Goal: Task Accomplishment & Management: Manage account settings

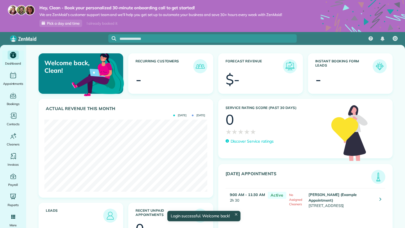
scroll to position [72, 162]
click at [6, 78] on div "Appointments" at bounding box center [13, 79] width 22 height 16
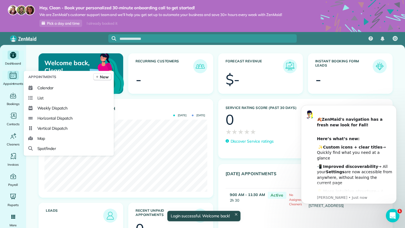
scroll to position [0, 0]
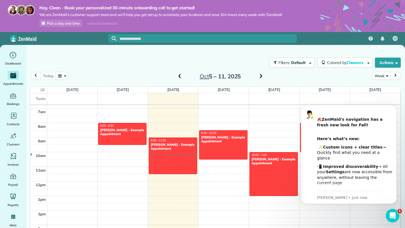
scroll to position [99, 0]
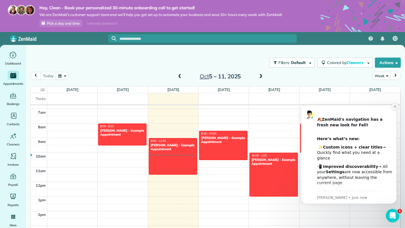
click at [397, 107] on button "Dismiss notification" at bounding box center [394, 106] width 7 height 7
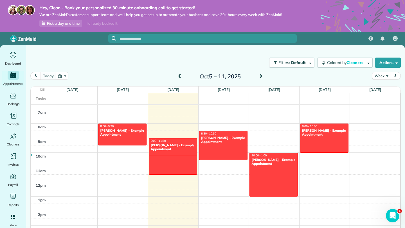
click at [259, 77] on span at bounding box center [261, 76] width 6 height 5
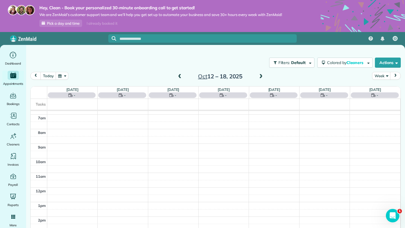
scroll to position [103, 0]
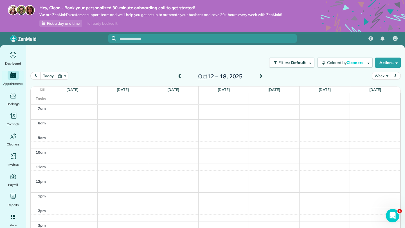
click at [259, 77] on span at bounding box center [261, 76] width 6 height 5
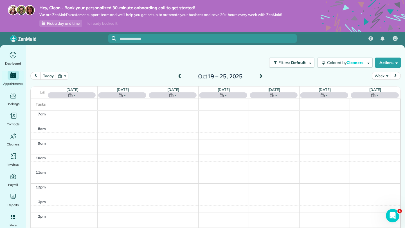
click at [259, 77] on span at bounding box center [261, 76] width 6 height 5
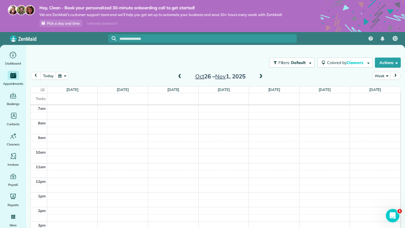
click at [259, 77] on span at bounding box center [261, 76] width 6 height 5
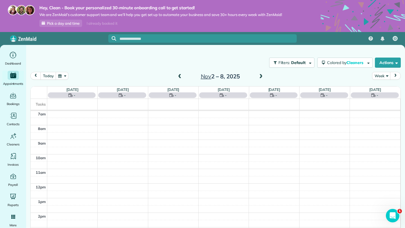
click at [259, 77] on span at bounding box center [261, 76] width 6 height 5
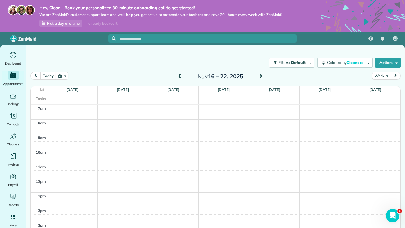
click at [185, 76] on h2 "Nov 16 – 22, 2025" at bounding box center [220, 76] width 70 height 6
click at [180, 76] on span at bounding box center [179, 76] width 6 height 5
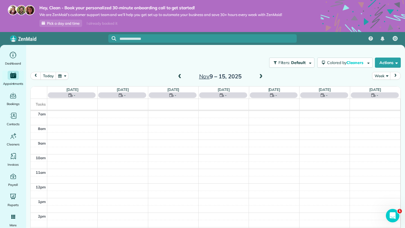
click at [180, 76] on span at bounding box center [179, 76] width 6 height 5
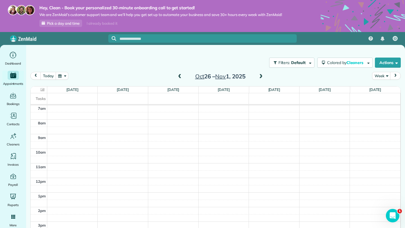
click at [180, 76] on span at bounding box center [179, 76] width 6 height 5
click at [179, 76] on span at bounding box center [179, 76] width 6 height 5
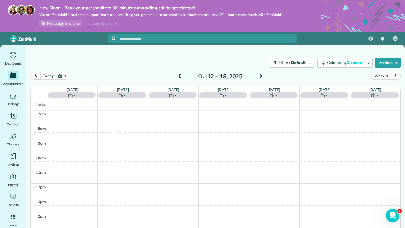
click at [179, 76] on span at bounding box center [179, 76] width 6 height 5
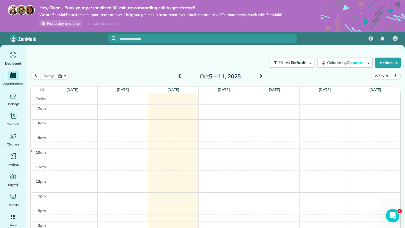
click at [178, 76] on span at bounding box center [179, 76] width 6 height 5
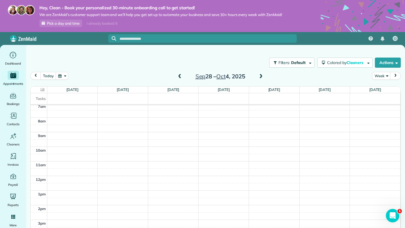
scroll to position [105, 0]
click at [306, 133] on div "12am 1am 2am 3am 4am 5am 6am 7am 8am 9am 10am 11am 12pm 1pm 2pm 3pm 4pm 5pm 6pm…" at bounding box center [215, 176] width 369 height 350
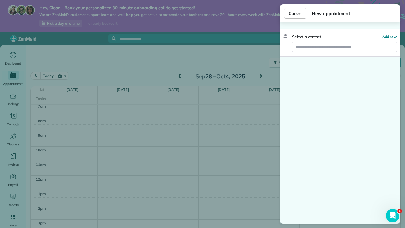
click at [316, 54] on div "Select a contact Add new" at bounding box center [339, 43] width 121 height 28
click at [312, 53] on div "Select a contact Add new" at bounding box center [339, 43] width 121 height 28
click at [312, 49] on input "text" at bounding box center [344, 47] width 104 height 10
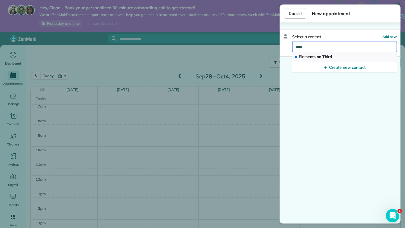
type input "****"
click at [322, 58] on span "Elem ents on Third" at bounding box center [315, 56] width 33 height 5
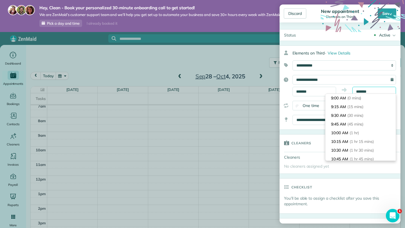
click at [366, 90] on input "*******" at bounding box center [374, 92] width 44 height 10
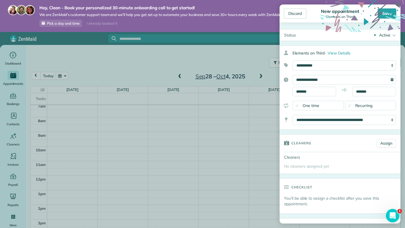
click at [345, 85] on div "**********" at bounding box center [339, 85] width 121 height 21
click at [357, 91] on input "*******" at bounding box center [374, 92] width 44 height 10
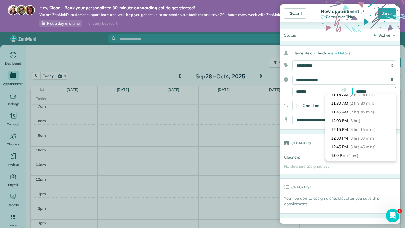
scroll to position [81, 0]
click at [350, 77] on input "**********" at bounding box center [343, 80] width 103 height 10
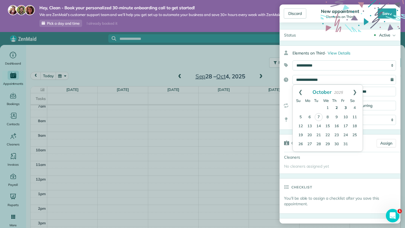
click at [335, 106] on link "2" at bounding box center [336, 108] width 9 height 9
type input "**********"
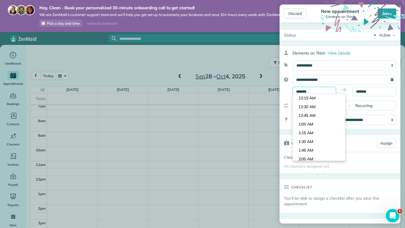
click at [328, 93] on body "Hey, Clean - Book your personalized 30-minute onboarding call to get started! W…" at bounding box center [202, 114] width 405 height 228
type input "*******"
click at [315, 127] on body "Hey, Clean - Book your personalized 30-minute onboarding call to get started! W…" at bounding box center [202, 114] width 405 height 228
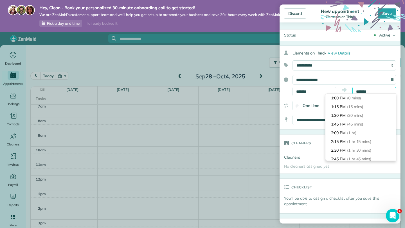
click at [354, 94] on body "Hey, Clean - Book your personalized 30-minute onboarding call to get started! W…" at bounding box center [202, 114] width 405 height 228
click at [350, 97] on span "(0 mins)" at bounding box center [354, 98] width 15 height 5
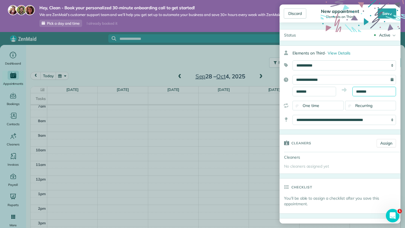
click at [364, 90] on input "*******" at bounding box center [374, 92] width 44 height 10
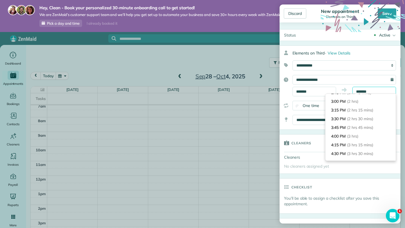
scroll to position [67, 0]
type input "*******"
click at [340, 153] on li "4:30 PM (3 hrs 30 mins)" at bounding box center [360, 153] width 70 height 9
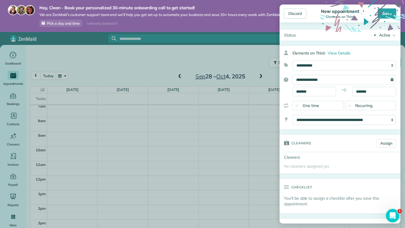
click at [369, 112] on div "**********" at bounding box center [339, 88] width 121 height 84
click at [371, 112] on div "**********" at bounding box center [339, 88] width 121 height 84
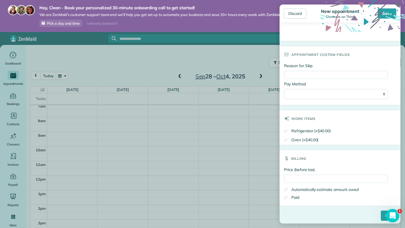
scroll to position [260, 0]
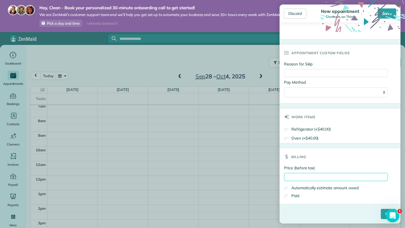
click at [327, 176] on input "Price (before tax)" at bounding box center [336, 177] width 104 height 8
type input "*******"
click at [383, 214] on input "****" at bounding box center [387, 214] width 15 height 10
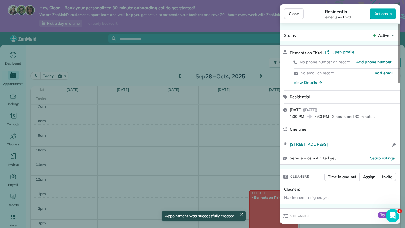
click at [303, 94] on span "Residential" at bounding box center [299, 96] width 20 height 5
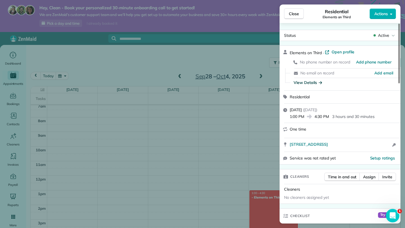
click at [317, 82] on div "View Details" at bounding box center [307, 83] width 28 height 6
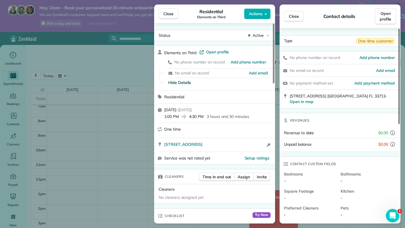
click at [396, 16] on div "Close Contact details Open profile" at bounding box center [339, 16] width 121 height 24
click at [391, 16] on link "Open profile" at bounding box center [385, 16] width 21 height 16
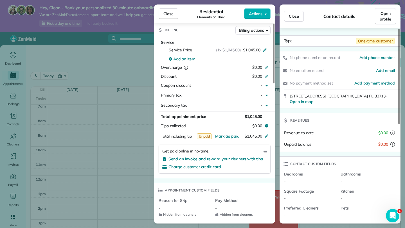
scroll to position [230, 0]
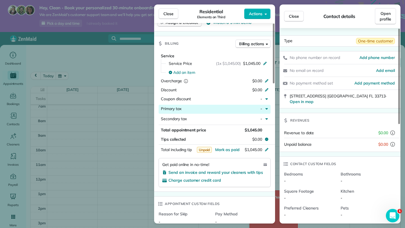
click at [260, 106] on span "-" at bounding box center [261, 108] width 2 height 5
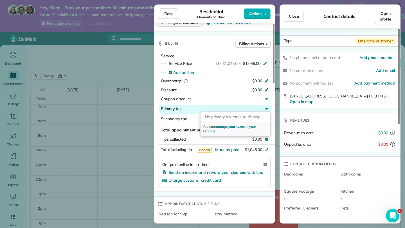
click at [190, 106] on div "Primary tax" at bounding box center [200, 109] width 79 height 7
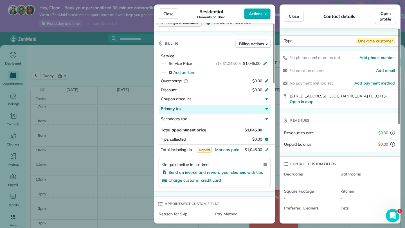
click at [268, 107] on icon "button" at bounding box center [266, 108] width 4 height 4
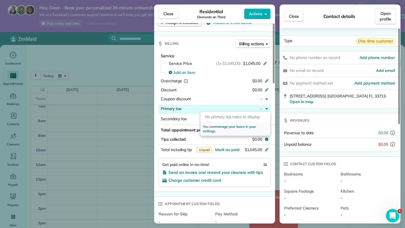
click at [251, 115] on span "No primary tax rates to display" at bounding box center [232, 116] width 55 height 5
click at [237, 126] on span "manage your taxes in your settings" at bounding box center [229, 128] width 53 height 9
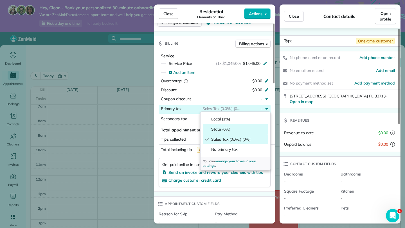
click at [230, 131] on span "State (6%)" at bounding box center [238, 129] width 55 height 6
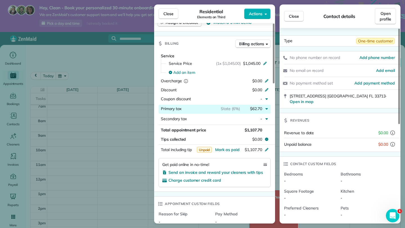
click at [223, 107] on span "State (6%)" at bounding box center [230, 108] width 19 height 5
click at [181, 107] on span "Primary tax" at bounding box center [171, 108] width 21 height 5
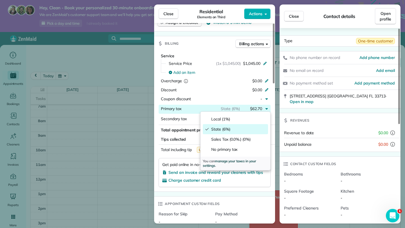
click at [235, 160] on span "manage your taxes in your settings" at bounding box center [229, 163] width 53 height 9
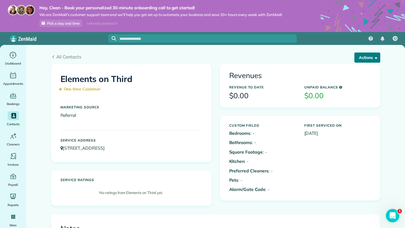
click at [361, 60] on button "Actions" at bounding box center [367, 58] width 26 height 10
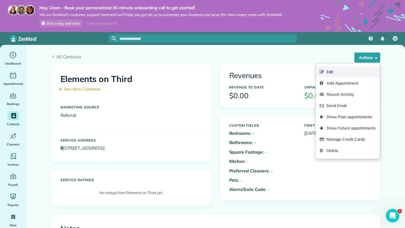
click at [341, 73] on link "Edit" at bounding box center [347, 71] width 64 height 11
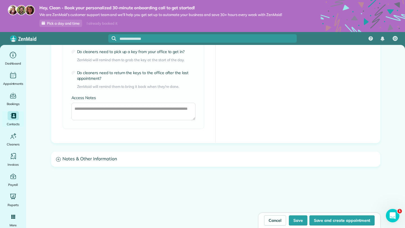
scroll to position [437, 0]
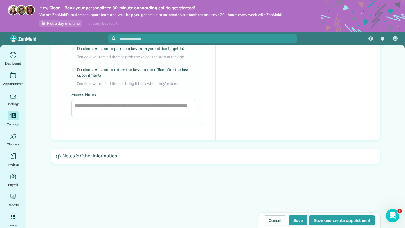
click at [111, 156] on h3 "Notes & Other Information" at bounding box center [215, 156] width 328 height 14
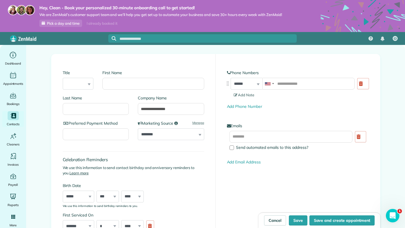
scroll to position [0, 0]
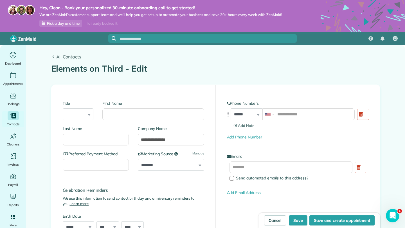
click at [66, 59] on span "All Contacts" at bounding box center [218, 56] width 324 height 7
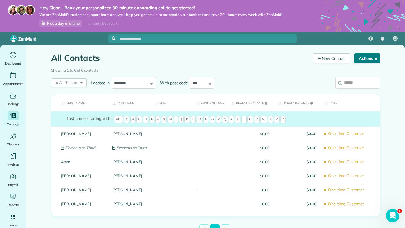
click at [364, 59] on button "Actions" at bounding box center [367, 58] width 26 height 10
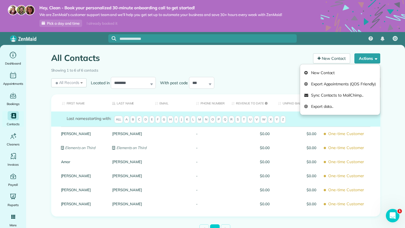
click at [266, 63] on div "All Contacts Contacts in ZenMaid [2 min]" at bounding box center [180, 59] width 258 height 12
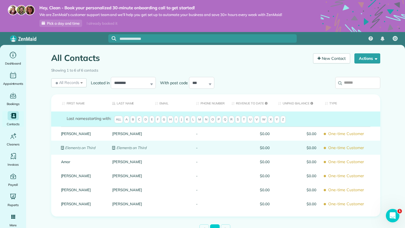
click at [74, 150] on div "Elements on Third" at bounding box center [82, 148] width 51 height 14
click at [76, 147] on em "Elements on Third" at bounding box center [80, 148] width 30 height 4
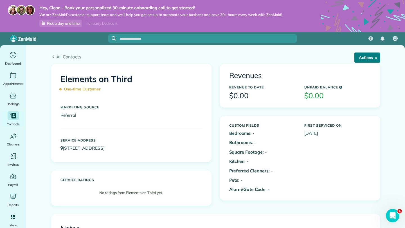
click at [357, 60] on button "Actions" at bounding box center [367, 58] width 26 height 10
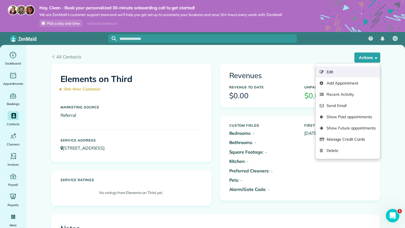
click at [331, 69] on link "Edit" at bounding box center [347, 71] width 64 height 11
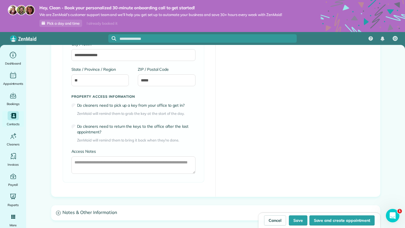
scroll to position [388, 0]
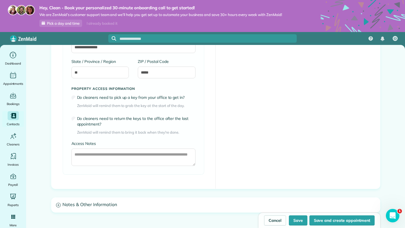
click at [74, 210] on h3 "Notes & Other Information" at bounding box center [215, 205] width 328 height 14
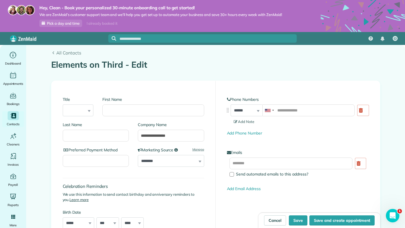
scroll to position [0, 0]
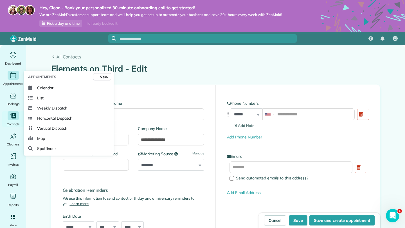
click at [111, 85] on div "Appointments New Calendar List Weekly Dispatch Horizontal Dispatch Vertical Dis…" at bounding box center [69, 113] width 90 height 85
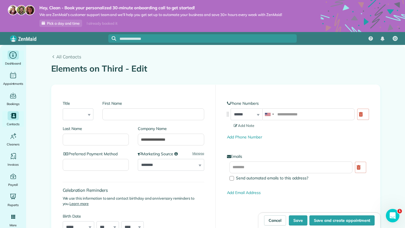
click at [9, 54] on icon "Main" at bounding box center [13, 55] width 9 height 8
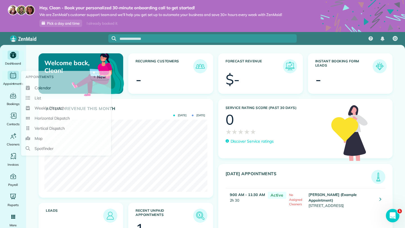
click at [18, 71] on div "Appointments" at bounding box center [13, 79] width 22 height 16
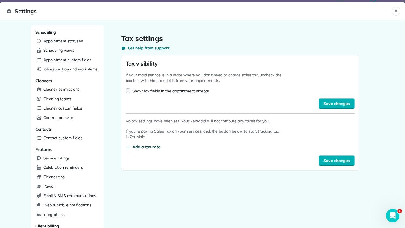
click at [155, 145] on span "Add a tax rate" at bounding box center [146, 147] width 28 height 6
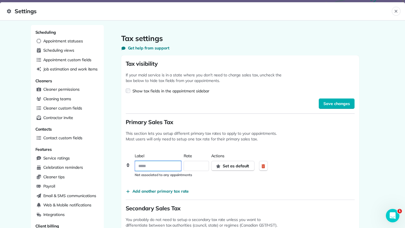
click at [161, 169] on input at bounding box center [158, 166] width 46 height 10
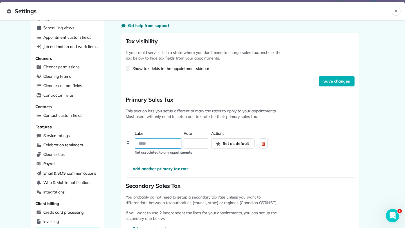
scroll to position [35, 0]
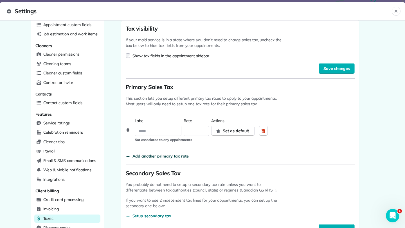
click at [163, 156] on span "Add another primary tax rate" at bounding box center [160, 156] width 56 height 6
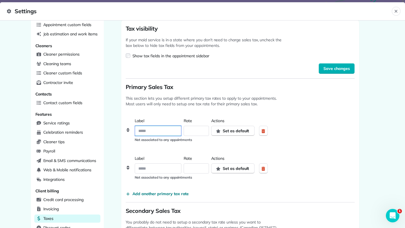
click at [161, 131] on input at bounding box center [158, 131] width 46 height 10
type input "*****"
type input "*"
click at [201, 129] on input "*" at bounding box center [196, 131] width 25 height 10
click at [196, 169] on input "*" at bounding box center [196, 169] width 25 height 10
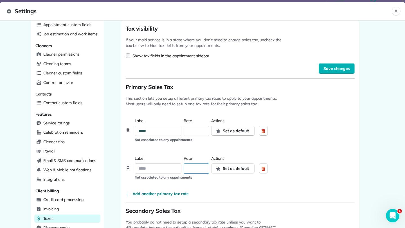
type input "*"
click at [170, 170] on input at bounding box center [158, 169] width 46 height 10
type input "*****"
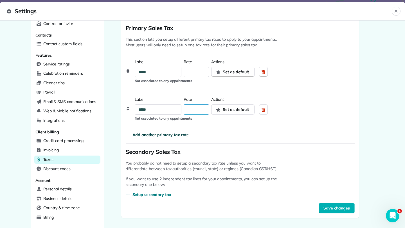
scroll to position [131, 0]
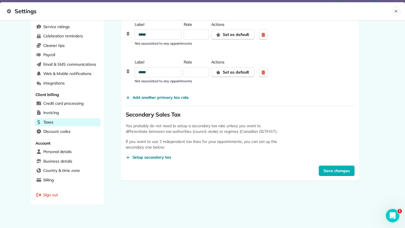
click at [332, 164] on form "Primary Sales Tax This section lets you setup different primary tax rates to ap…" at bounding box center [240, 81] width 229 height 189
click at [332, 170] on span "Save changes" at bounding box center [336, 171] width 26 height 6
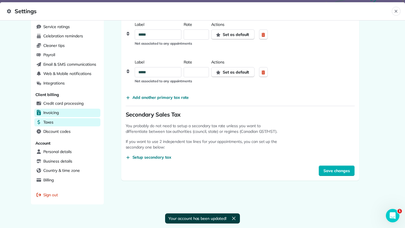
scroll to position [0, 0]
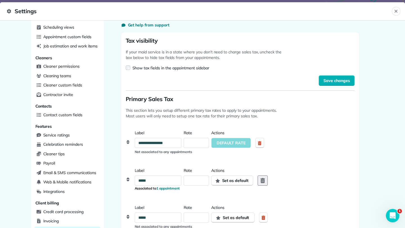
scroll to position [27, 0]
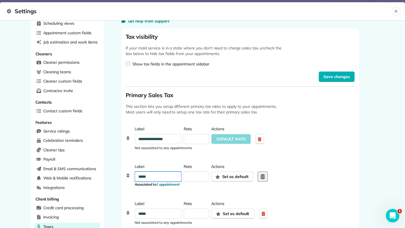
click at [173, 173] on input "*****" at bounding box center [158, 177] width 46 height 10
click at [196, 215] on input "*" at bounding box center [196, 214] width 25 height 10
click at [201, 155] on div "**********" at bounding box center [240, 138] width 229 height 38
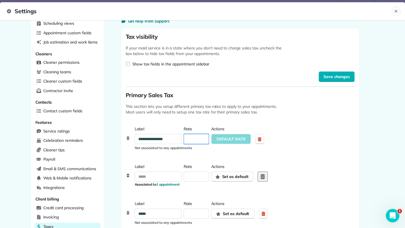
click at [200, 135] on input "*" at bounding box center [196, 139] width 25 height 10
click at [198, 137] on input "*" at bounding box center [196, 139] width 25 height 10
type input "*"
click at [203, 162] on div "Label Rate * Actions Set as default Associated to 1 appointment" at bounding box center [240, 175] width 229 height 37
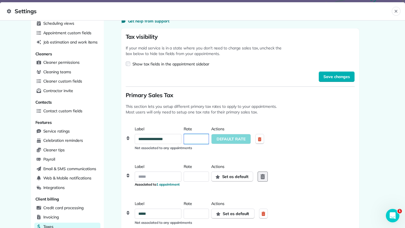
type input "*"
click at [267, 177] on icon "reset" at bounding box center [262, 177] width 10 height 10
click at [182, 156] on div "**********" at bounding box center [240, 138] width 229 height 38
click at [174, 175] on input at bounding box center [158, 177] width 46 height 10
click at [168, 185] on span "1 appointment" at bounding box center [167, 184] width 23 height 4
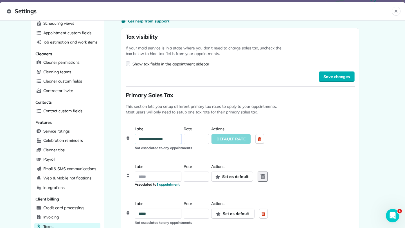
click at [168, 139] on input "**********" at bounding box center [158, 139] width 46 height 10
click at [155, 139] on input "**********" at bounding box center [158, 139] width 46 height 10
click at [166, 138] on input "**********" at bounding box center [158, 139] width 46 height 10
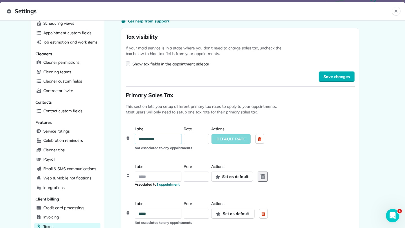
type input "**********"
click at [223, 120] on div "**********" at bounding box center [240, 138] width 229 height 38
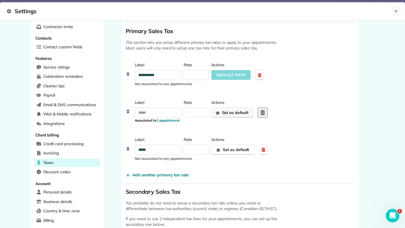
scroll to position [98, 0]
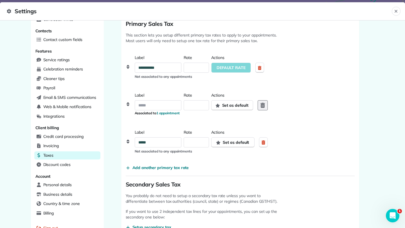
click at [267, 108] on icon "reset" at bounding box center [262, 105] width 10 height 10
click at [265, 143] on icon "button" at bounding box center [263, 142] width 4 height 4
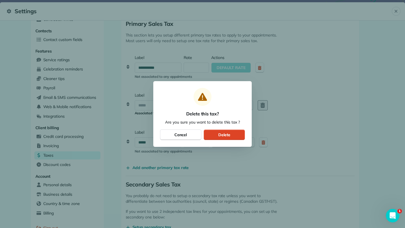
click at [216, 136] on button "Delete" at bounding box center [223, 135] width 41 height 11
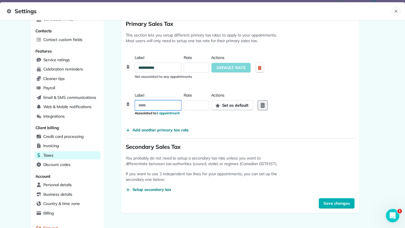
click at [173, 103] on input at bounding box center [158, 105] width 46 height 10
click at [339, 201] on span "Save changes" at bounding box center [336, 204] width 26 height 6
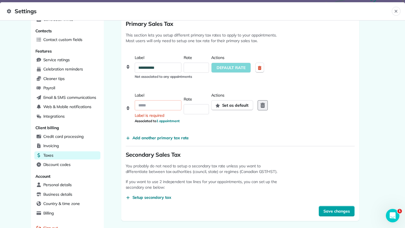
click at [334, 211] on span "Save changes" at bounding box center [336, 211] width 26 height 6
click at [166, 107] on input at bounding box center [158, 105] width 46 height 10
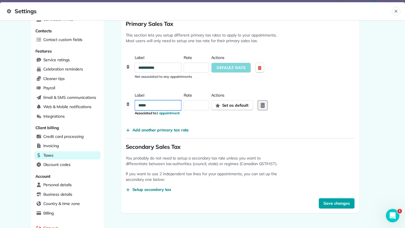
type input "*****"
click at [339, 204] on span "Save changes" at bounding box center [336, 204] width 26 height 6
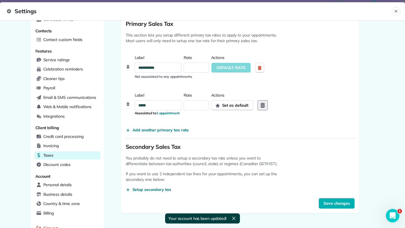
click at [14, 12] on span "Settings" at bounding box center [199, 11] width 385 height 9
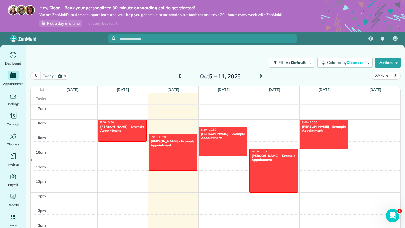
click at [142, 130] on div "[PERSON_NAME] - Example Appointment" at bounding box center [122, 129] width 45 height 8
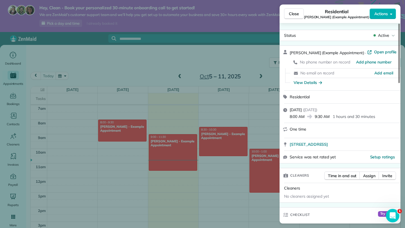
click at [386, 20] on div "Close Residential [PERSON_NAME] (Example Appointment) Actions" at bounding box center [339, 13] width 121 height 19
click at [386, 17] on button "Actions" at bounding box center [382, 13] width 26 height 11
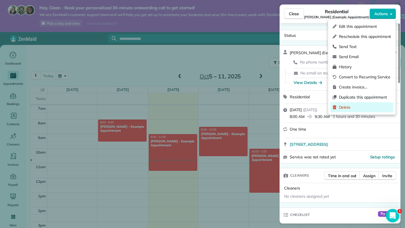
click at [367, 108] on span "Delete" at bounding box center [365, 108] width 52 height 6
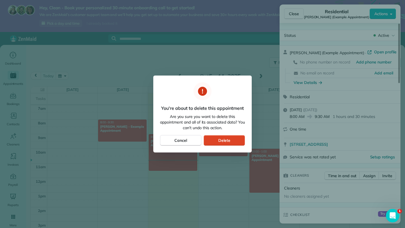
click at [211, 137] on button "Delete" at bounding box center [223, 140] width 41 height 11
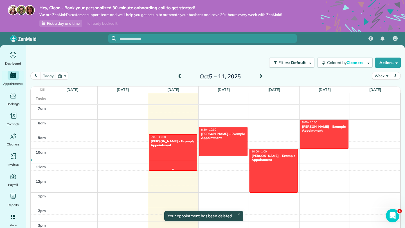
click at [176, 149] on div at bounding box center [173, 153] width 48 height 36
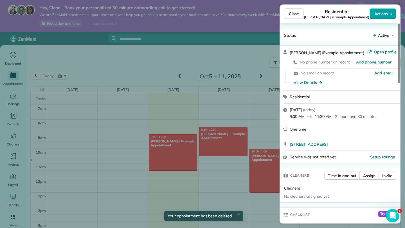
click at [379, 17] on button "Actions" at bounding box center [382, 13] width 26 height 11
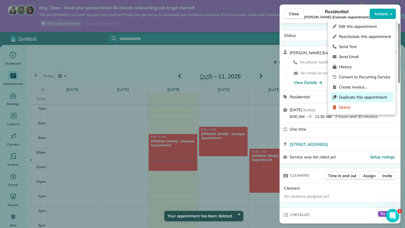
click at [348, 101] on div "Duplicate this appointment" at bounding box center [361, 97] width 63 height 10
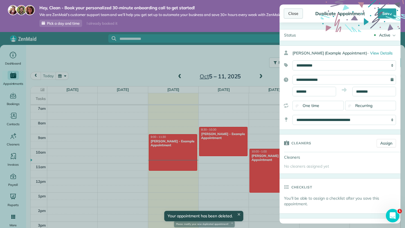
click at [294, 13] on div "Close" at bounding box center [292, 13] width 19 height 10
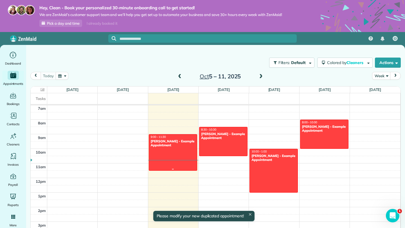
click at [183, 160] on div at bounding box center [173, 153] width 48 height 36
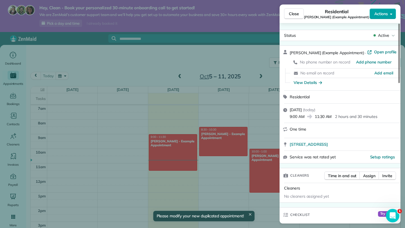
click at [386, 11] on span "Actions" at bounding box center [380, 14] width 13 height 6
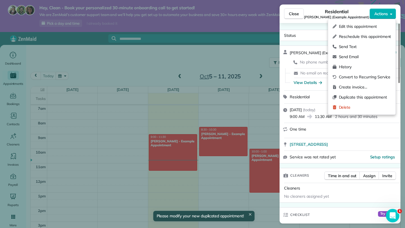
click at [345, 113] on div "Edit this appointment Reschedule this appointment Send Text Send Email History …" at bounding box center [361, 67] width 63 height 96
click at [345, 110] on span "Delete" at bounding box center [365, 108] width 52 height 6
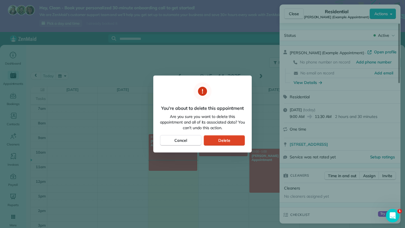
click at [212, 139] on button "Delete" at bounding box center [223, 140] width 41 height 11
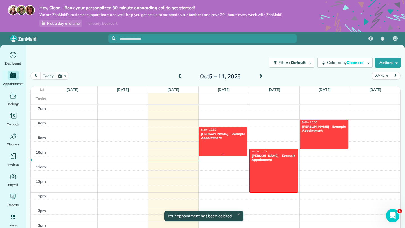
click at [233, 148] on div at bounding box center [223, 141] width 48 height 29
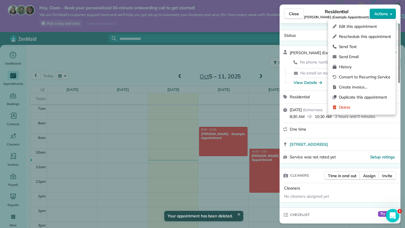
click at [378, 16] on span "Actions" at bounding box center [380, 14] width 13 height 6
click at [344, 104] on div "Delete" at bounding box center [361, 107] width 63 height 10
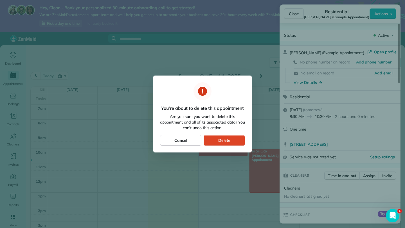
click at [226, 141] on span "Delete" at bounding box center [224, 141] width 12 height 6
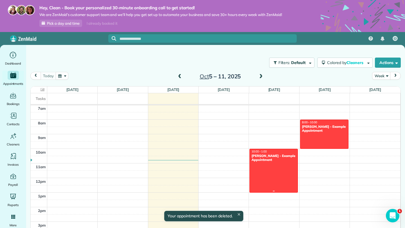
click at [284, 163] on div at bounding box center [273, 170] width 48 height 43
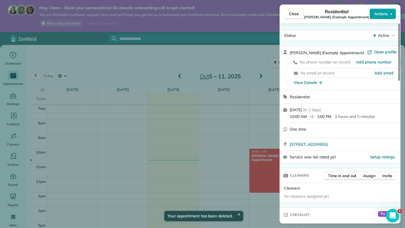
click at [378, 18] on button "Actions" at bounding box center [382, 13] width 26 height 11
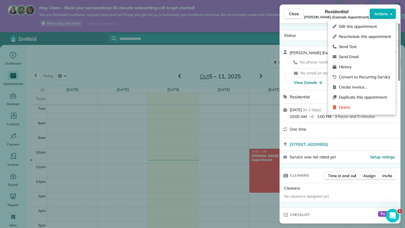
click at [343, 115] on div "Edit this appointment Reschedule this appointment Send Text Send Email History …" at bounding box center [362, 67] width 68 height 96
click at [343, 110] on div "Delete" at bounding box center [361, 107] width 63 height 10
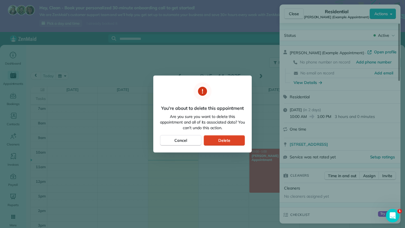
click at [224, 138] on span "Delete" at bounding box center [224, 141] width 12 height 6
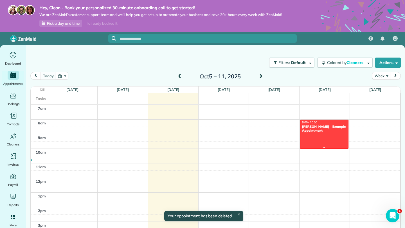
click at [324, 136] on div at bounding box center [324, 134] width 48 height 29
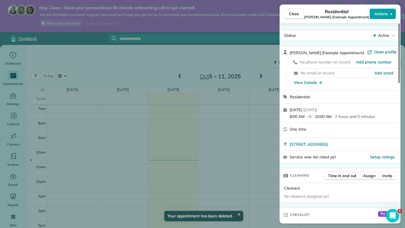
click at [385, 18] on button "Actions" at bounding box center [382, 13] width 26 height 11
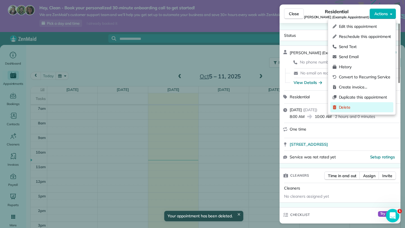
drag, startPoint x: 346, startPoint y: 96, endPoint x: 342, endPoint y: 105, distance: 9.3
click at [342, 105] on div "Edit this appointment Reschedule this appointment Send Text Send Email History …" at bounding box center [361, 67] width 63 height 96
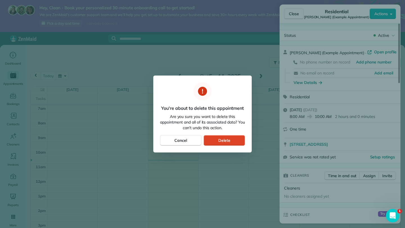
click at [227, 141] on span "Delete" at bounding box center [224, 141] width 12 height 6
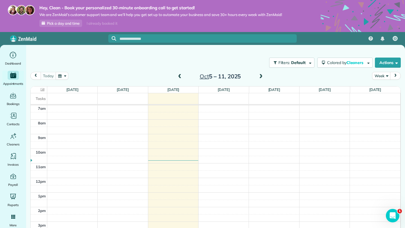
click at [176, 76] on div "Oct 5 – 11, 2025" at bounding box center [220, 76] width 90 height 9
click at [177, 76] on span at bounding box center [179, 76] width 6 height 5
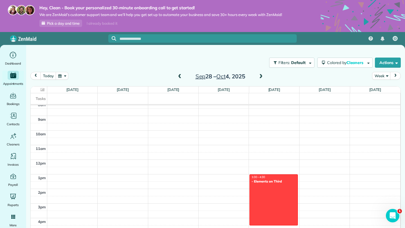
scroll to position [119, 0]
click at [278, 187] on div at bounding box center [273, 201] width 48 height 51
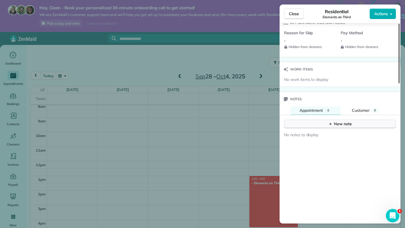
scroll to position [439, 0]
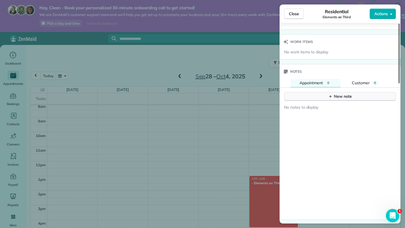
click at [321, 95] on button "New note" at bounding box center [340, 96] width 112 height 9
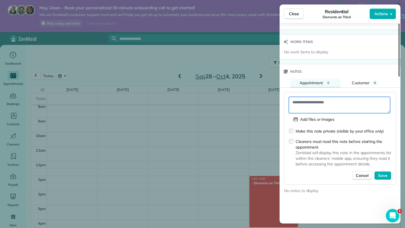
click at [305, 102] on textarea at bounding box center [339, 105] width 101 height 16
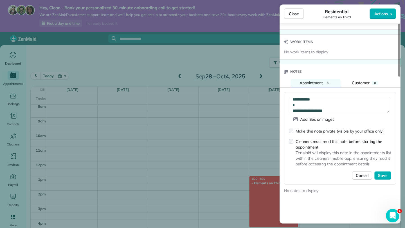
drag, startPoint x: 385, startPoint y: 175, endPoint x: 336, endPoint y: 107, distance: 83.7
click at [336, 107] on form "**********" at bounding box center [340, 138] width 102 height 83
click at [336, 107] on textarea "**********" at bounding box center [339, 105] width 101 height 16
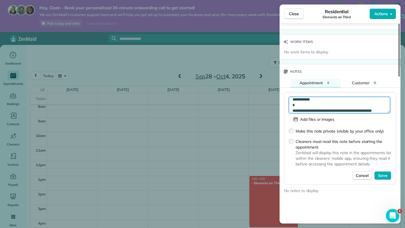
scroll to position [31, 0]
type textarea "**********"
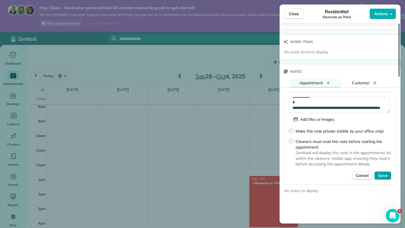
click at [386, 174] on span "Save" at bounding box center [383, 176] width 10 height 6
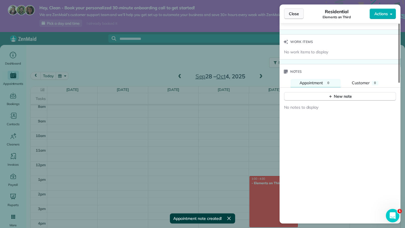
click at [298, 14] on span "Close" at bounding box center [294, 14] width 10 height 6
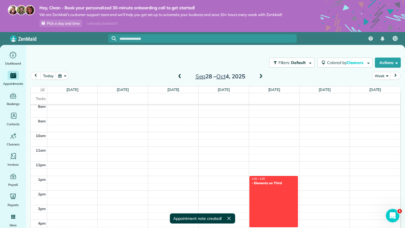
click at [262, 77] on span at bounding box center [261, 76] width 6 height 5
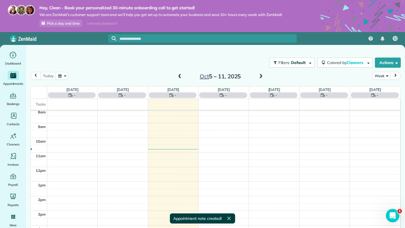
scroll to position [103, 0]
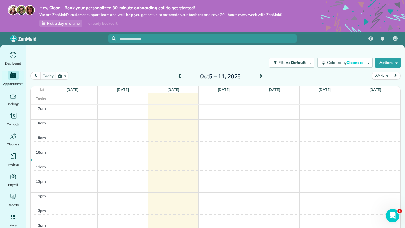
click at [121, 135] on div "12am 1am 2am 3am 4am 5am 6am 7am 8am 9am 10am 11am 12pm 1pm 2pm 3pm 4pm 5pm 6pm…" at bounding box center [215, 178] width 369 height 350
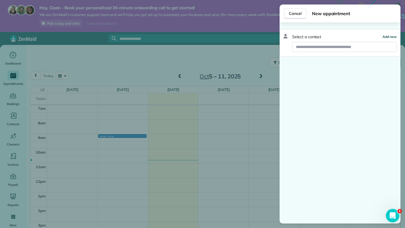
click at [388, 37] on span "Add new" at bounding box center [389, 37] width 14 height 4
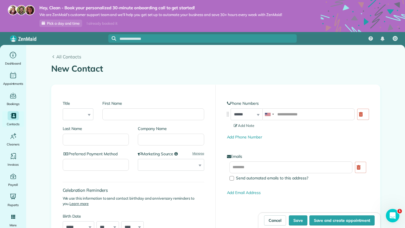
click at [110, 62] on div "All Contacts New Contact Creating a New Contact" at bounding box center [215, 64] width 329 height 23
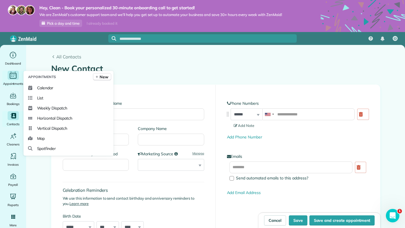
click at [9, 80] on div "Main" at bounding box center [13, 75] width 11 height 9
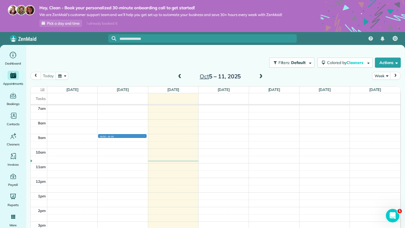
click at [109, 137] on div "12am 1am 2am 3am 4am 5am 6am 7am 8am 9am 10am 11am 12pm 1pm 2pm 3pm 4pm 5pm 6pm…" at bounding box center [215, 178] width 369 height 350
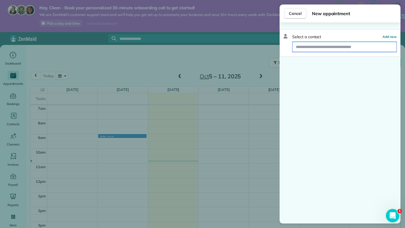
click at [353, 48] on input "text" at bounding box center [344, 47] width 104 height 10
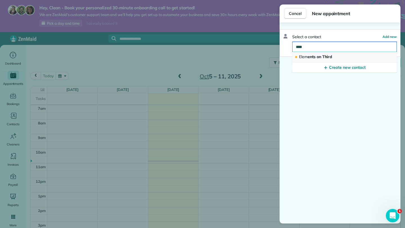
type input "****"
click at [333, 56] on button "Elem ents on Third" at bounding box center [344, 57] width 105 height 10
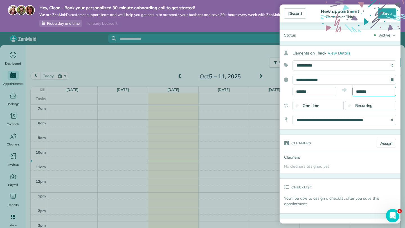
click at [368, 89] on input "*******" at bounding box center [374, 92] width 44 height 10
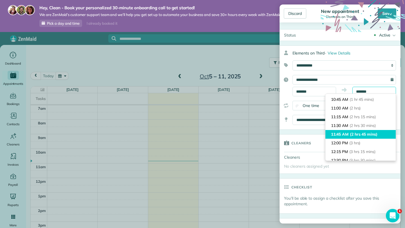
scroll to position [63, 0]
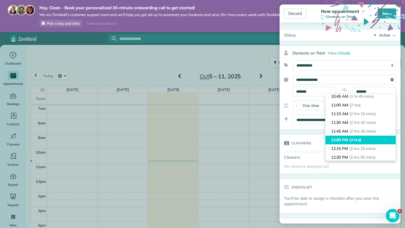
type input "********"
click at [341, 140] on li "12:00 PM (3 hrs)" at bounding box center [360, 140] width 70 height 9
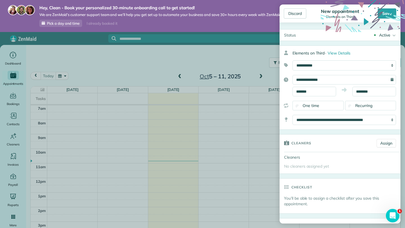
click at [333, 126] on div "**********" at bounding box center [339, 88] width 121 height 84
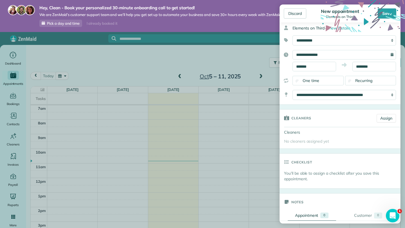
scroll to position [0, 0]
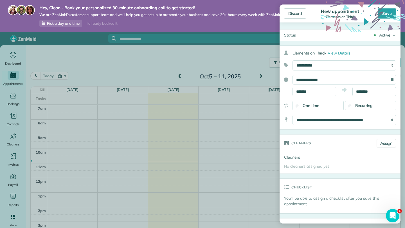
click at [356, 107] on span "Recurring" at bounding box center [363, 105] width 17 height 5
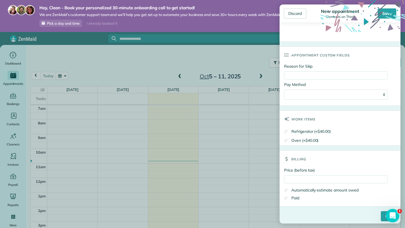
scroll to position [280, 0]
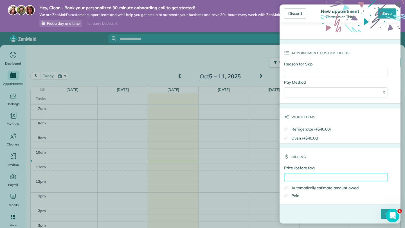
click at [312, 177] on input "Price (before tax)" at bounding box center [336, 177] width 104 height 8
type input "******"
drag, startPoint x: 380, startPoint y: 216, endPoint x: 349, endPoint y: 156, distance: 67.9
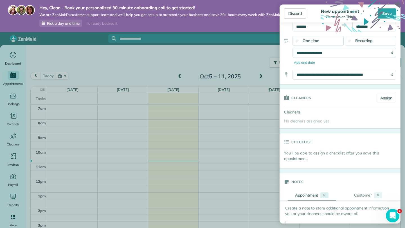
scroll to position [0, 0]
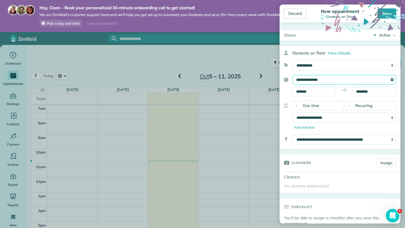
click at [328, 78] on input "**********" at bounding box center [343, 80] width 103 height 10
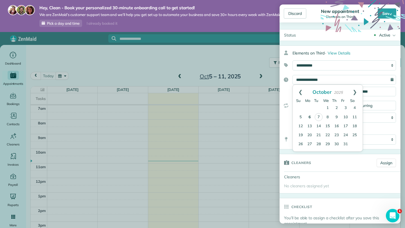
click at [308, 116] on link "6" at bounding box center [309, 117] width 9 height 9
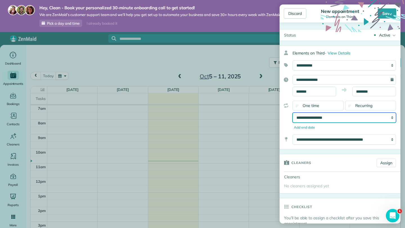
click at [326, 121] on select "**********" at bounding box center [343, 118] width 103 height 10
click at [327, 120] on select "**********" at bounding box center [343, 118] width 103 height 10
select select "**********"
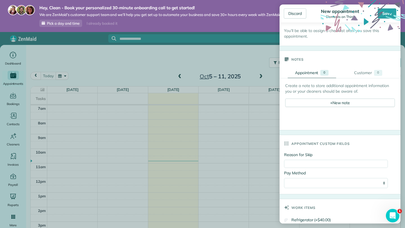
scroll to position [280, 0]
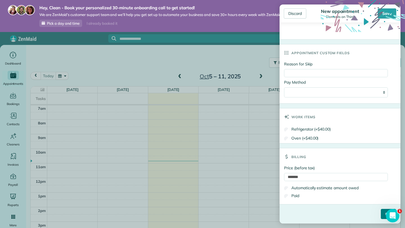
click at [382, 214] on input "****" at bounding box center [387, 214] width 15 height 10
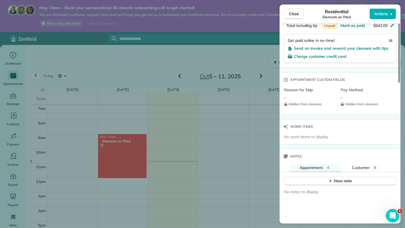
scroll to position [358, 0]
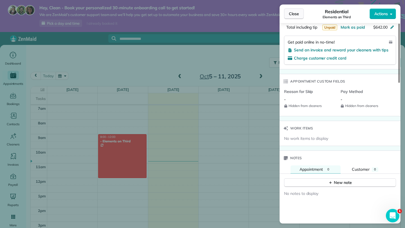
click at [291, 14] on span "Close" at bounding box center [294, 14] width 10 height 6
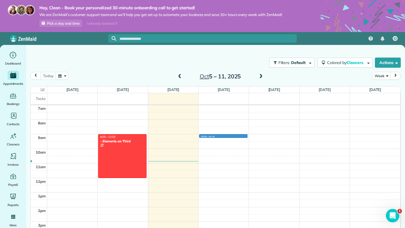
click at [209, 136] on div "12am 1am 2am 3am 4am 5am 6am 7am 8am 9am 10am 11am 12pm 1pm 2pm 3pm 4pm 5pm 6pm…" at bounding box center [215, 178] width 369 height 350
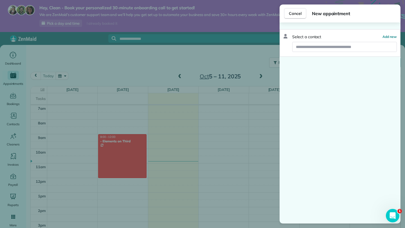
click at [327, 52] on div "Select a contact Add new" at bounding box center [339, 43] width 121 height 28
click at [329, 49] on input "text" at bounding box center [344, 47] width 104 height 10
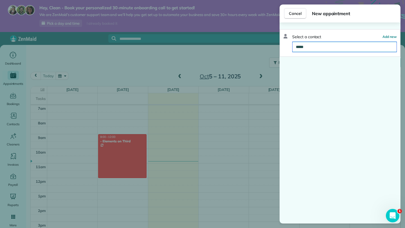
type input "*****"
click at [321, 55] on div "Select a contact Add new *****" at bounding box center [339, 43] width 121 height 28
click at [321, 50] on input "*****" at bounding box center [344, 47] width 104 height 10
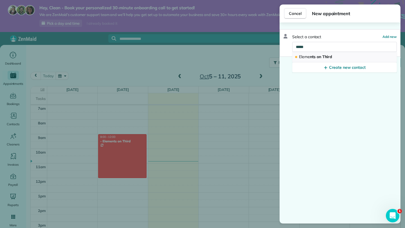
click at [317, 54] on span "Eleme nts on Third" at bounding box center [315, 56] width 33 height 5
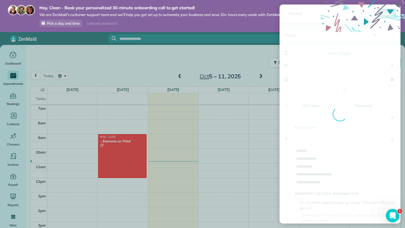
type input "**********"
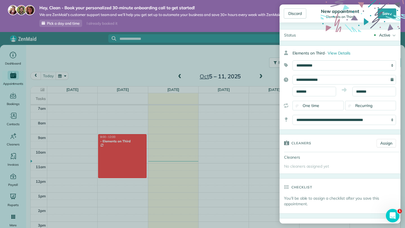
click at [348, 108] on div "Recurring" at bounding box center [370, 106] width 51 height 10
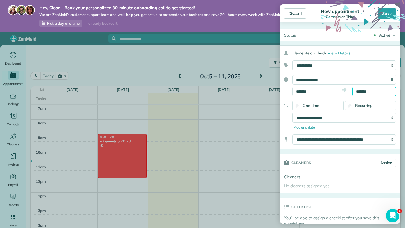
click at [362, 94] on body "Hey, Clean - Book your personalized 30-minute onboarding call to get started! W…" at bounding box center [202, 114] width 405 height 228
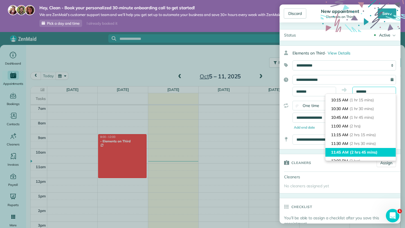
scroll to position [55, 0]
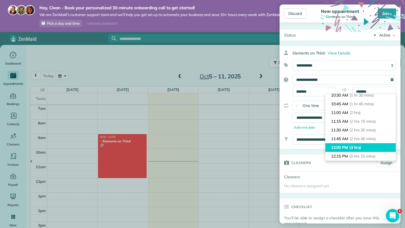
type input "********"
click at [346, 147] on li "12:00 PM (3 hrs)" at bounding box center [360, 147] width 70 height 9
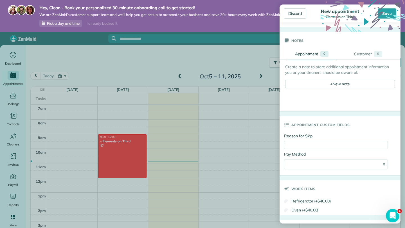
scroll to position [280, 0]
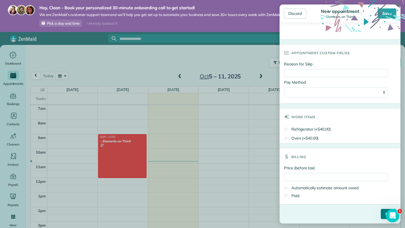
drag, startPoint x: 379, startPoint y: 212, endPoint x: 350, endPoint y: 179, distance: 44.2
click at [350, 178] on input "Price (before tax)" at bounding box center [336, 177] width 104 height 8
type input "*"
click at [384, 217] on input "****" at bounding box center [387, 214] width 15 height 10
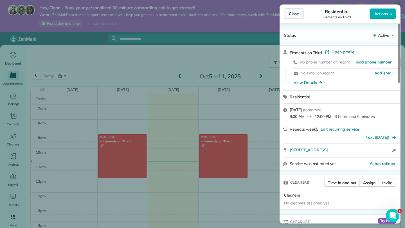
click at [300, 14] on button "Close" at bounding box center [294, 13] width 20 height 11
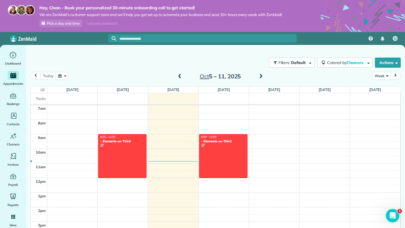
click at [262, 76] on span at bounding box center [261, 76] width 6 height 5
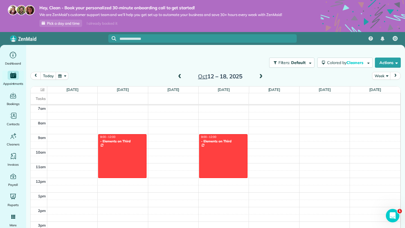
click at [179, 77] on span at bounding box center [179, 76] width 6 height 5
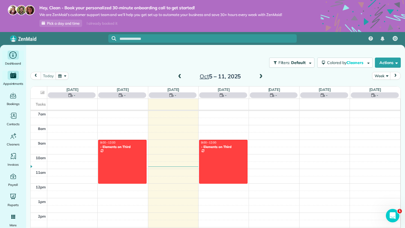
click at [12, 62] on span "Dashboard" at bounding box center [13, 64] width 16 height 6
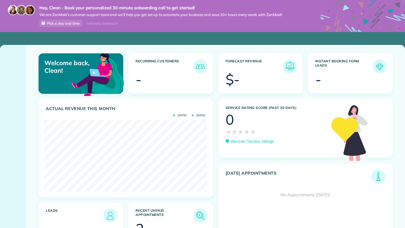
scroll to position [72, 162]
click at [292, 63] on img at bounding box center [289, 66] width 13 height 13
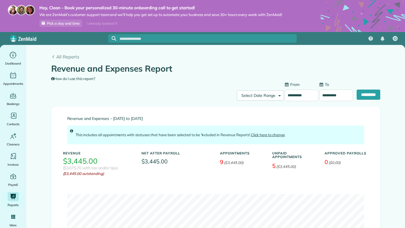
type input "**********"
click at [11, 64] on span "Dashboard" at bounding box center [13, 64] width 16 height 6
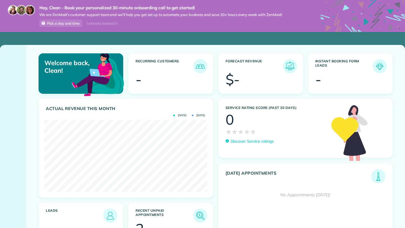
scroll to position [72, 162]
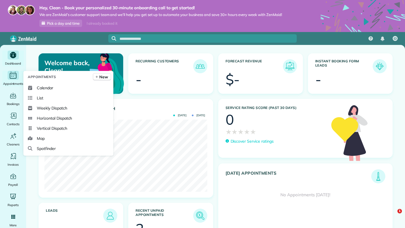
click at [15, 74] on icon "Main" at bounding box center [13, 75] width 9 height 8
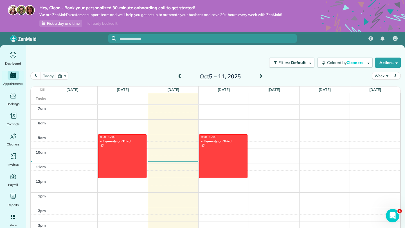
click at [182, 82] on div "today Week Oct 5 – 11, 2025" at bounding box center [215, 77] width 370 height 11
click at [182, 78] on span at bounding box center [179, 76] width 6 height 5
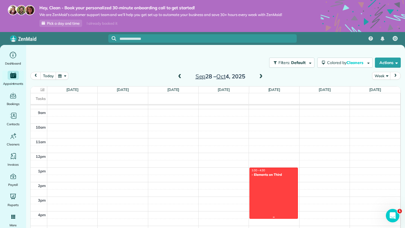
scroll to position [142, 0]
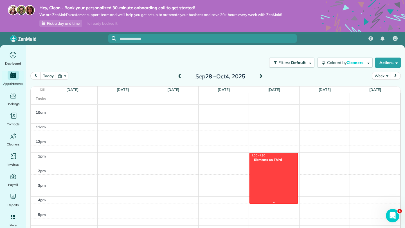
click at [279, 174] on div at bounding box center [273, 178] width 48 height 51
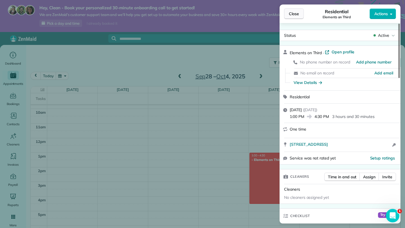
click at [296, 18] on button "Close" at bounding box center [294, 13] width 20 height 11
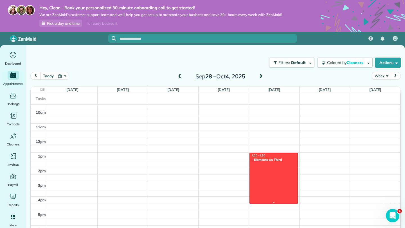
click at [280, 163] on div at bounding box center [273, 178] width 48 height 51
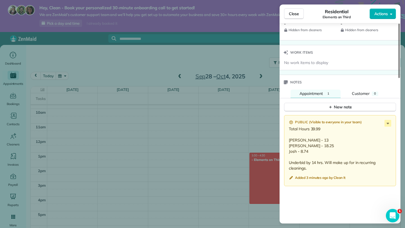
scroll to position [423, 0]
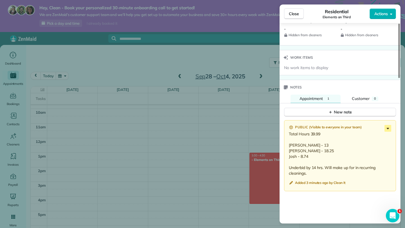
click at [388, 125] on icon at bounding box center [387, 128] width 7 height 7
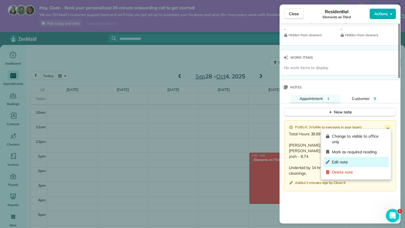
click at [356, 158] on div "Edit note" at bounding box center [355, 162] width 65 height 10
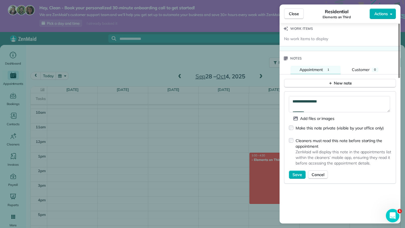
scroll to position [451, 0]
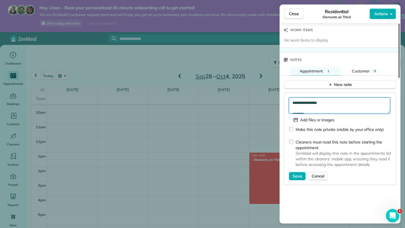
click at [346, 99] on textarea "**********" at bounding box center [339, 105] width 101 height 16
click at [337, 105] on textarea "**********" at bounding box center [339, 105] width 101 height 16
click at [337, 103] on textarea "**********" at bounding box center [339, 105] width 101 height 16
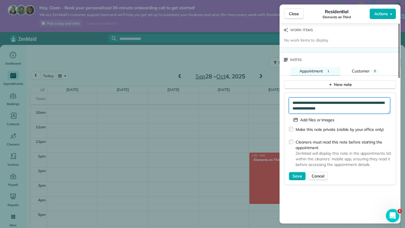
type textarea "**********"
click at [300, 169] on div "Cleaners must read this note before starting the appointment ZenMaid will displ…" at bounding box center [340, 154] width 102 height 35
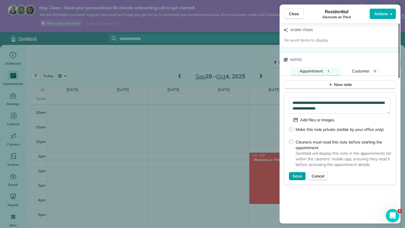
click at [299, 173] on span "Save" at bounding box center [297, 176] width 10 height 6
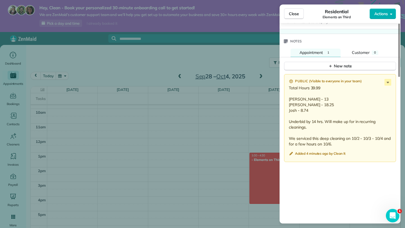
scroll to position [414, 0]
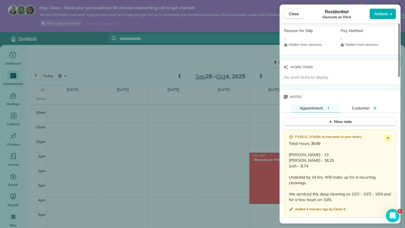
click at [387, 141] on p "Total Hours 39.99 Ray - 13 Ryan - 18.25 Josh - 8.74 Underbid by 14 hrs. Will ma…" at bounding box center [340, 172] width 103 height 62
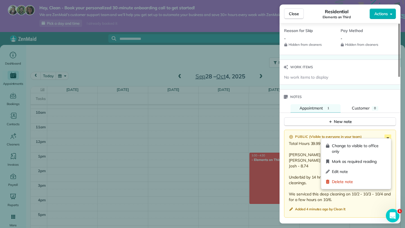
click at [388, 135] on icon at bounding box center [387, 138] width 7 height 7
click at [351, 174] on span "Edit note" at bounding box center [359, 172] width 55 height 6
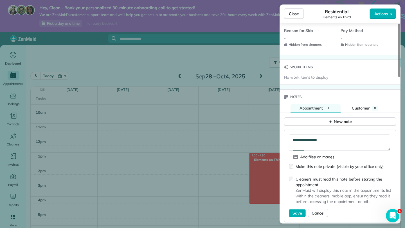
scroll to position [432, 0]
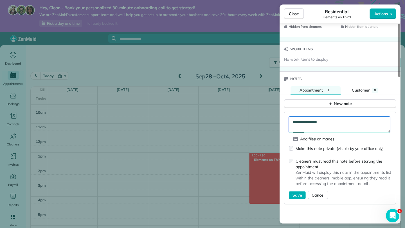
click at [339, 126] on textarea "**********" at bounding box center [339, 125] width 101 height 16
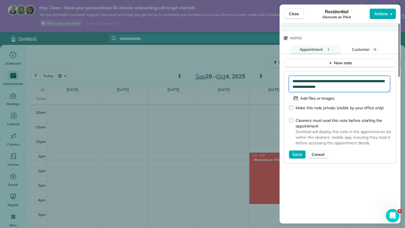
scroll to position [51, 0]
click at [353, 87] on textarea "**********" at bounding box center [339, 84] width 101 height 16
type textarea "**********"
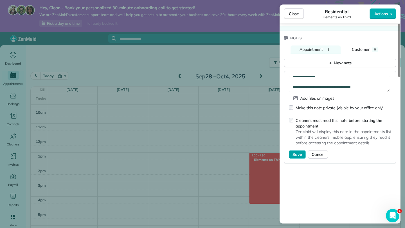
click at [292, 153] on span "Save" at bounding box center [297, 155] width 10 height 6
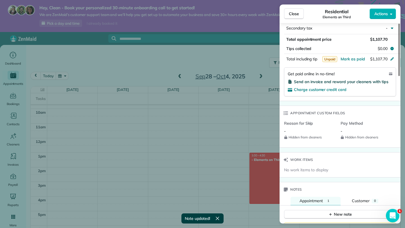
scroll to position [261, 0]
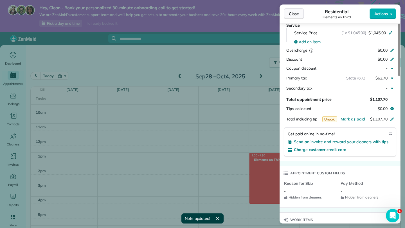
click at [294, 18] on button "Close" at bounding box center [294, 13] width 20 height 11
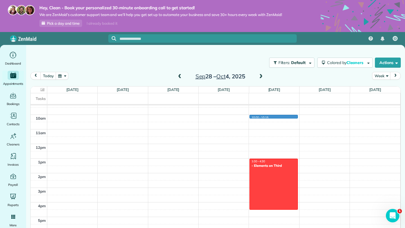
scroll to position [135, 0]
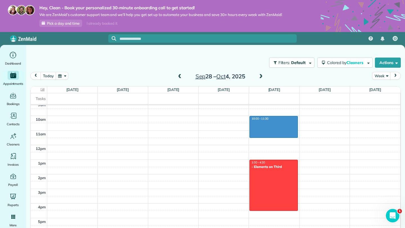
drag, startPoint x: 268, startPoint y: 110, endPoint x: 266, endPoint y: 137, distance: 27.0
click at [266, 137] on div "12am 1am 2am 3am 4am 5am 6am 7am 8am 9am 10am 11am 12pm 1pm 2pm 3pm 4pm 5pm 6pm…" at bounding box center [215, 145] width 369 height 350
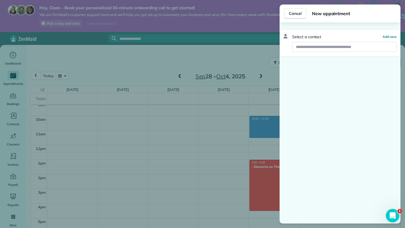
click at [391, 40] on div "Select a contact Add new" at bounding box center [339, 43] width 121 height 28
click at [390, 37] on span "Add new" at bounding box center [389, 37] width 14 height 4
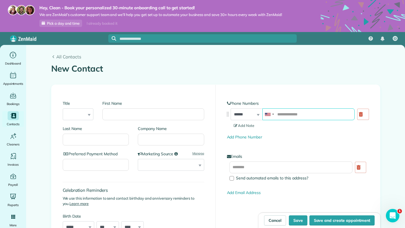
click at [292, 112] on input "tel" at bounding box center [308, 114] width 92 height 12
type input "**********"
click at [314, 146] on div "**********" at bounding box center [297, 146] width 164 height 122
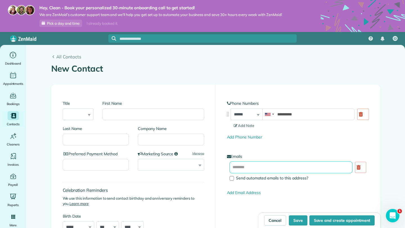
click at [280, 167] on input "text" at bounding box center [290, 168] width 123 height 12
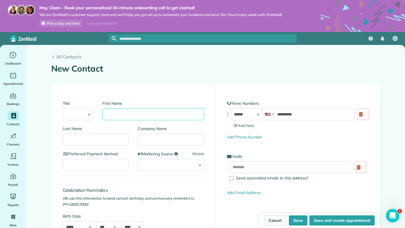
click at [131, 118] on input "First Name" at bounding box center [152, 114] width 101 height 12
click at [169, 112] on input "First Name" at bounding box center [152, 114] width 101 height 12
type input "*****"
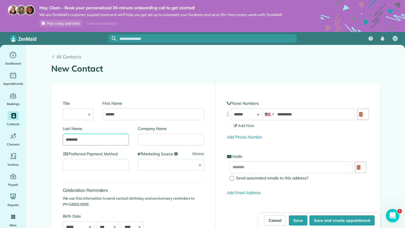
type input "********"
click at [150, 160] on select "**********" at bounding box center [171, 165] width 66 height 12
select select "********"
click at [120, 153] on label "Preferred Payment Method" at bounding box center [96, 154] width 66 height 6
click at [120, 159] on input "Preferred Payment Method" at bounding box center [96, 165] width 66 height 12
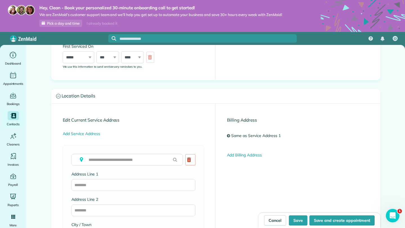
scroll to position [201, 0]
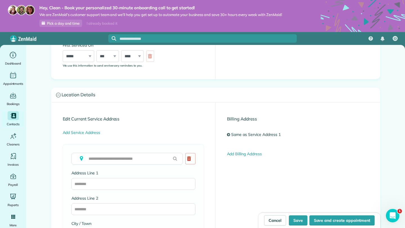
click at [138, 169] on div "To copy over, please clear field above" at bounding box center [128, 161] width 114 height 17
click at [139, 165] on input "text" at bounding box center [126, 159] width 111 height 12
click at [140, 162] on input "text" at bounding box center [126, 159] width 111 height 12
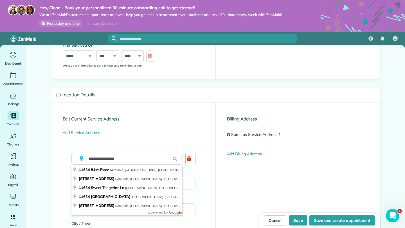
type input "**********"
type input "********"
type input "**"
type input "*****"
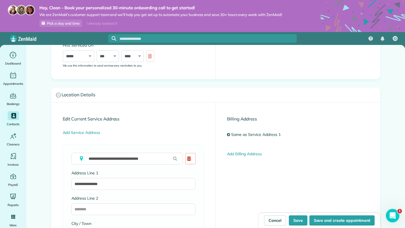
click at [135, 172] on label "Address Line 1" at bounding box center [133, 173] width 124 height 6
click at [135, 178] on input "**********" at bounding box center [133, 184] width 124 height 12
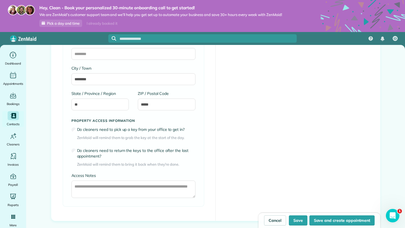
scroll to position [359, 0]
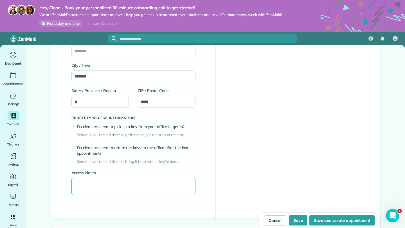
click at [110, 185] on textarea "Access Notes" at bounding box center [133, 186] width 124 height 17
type textarea "**********"
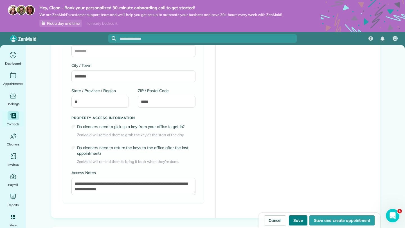
click at [299, 218] on button "Save" at bounding box center [298, 220] width 19 height 10
type input "**********"
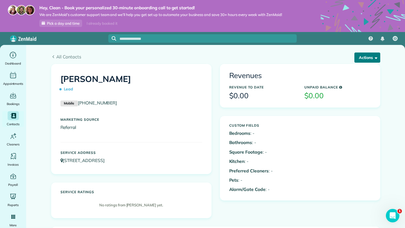
click at [364, 60] on button "Actions" at bounding box center [367, 58] width 26 height 10
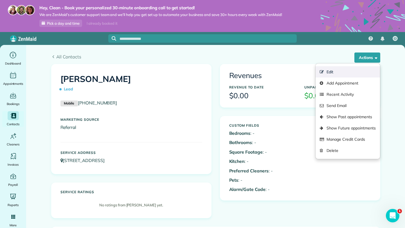
click at [330, 71] on link "Edit" at bounding box center [347, 71] width 64 height 11
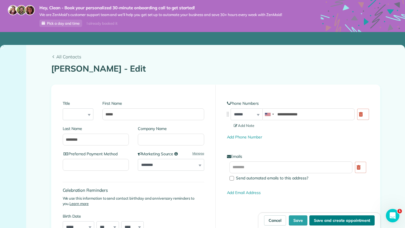
click at [314, 219] on button "Save and create appointment" at bounding box center [341, 220] width 65 height 10
type input "**********"
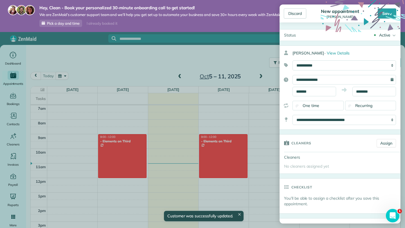
click at [357, 106] on span "Recurring" at bounding box center [363, 105] width 17 height 5
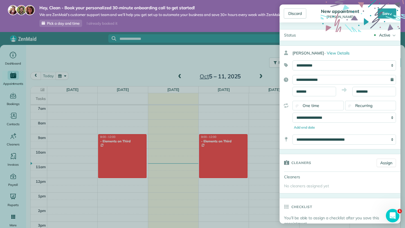
click at [328, 105] on div "One time" at bounding box center [317, 106] width 51 height 10
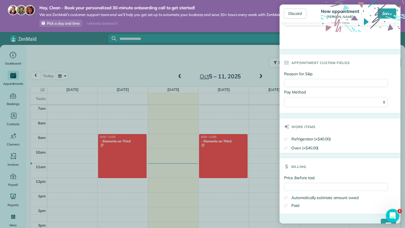
scroll to position [260, 0]
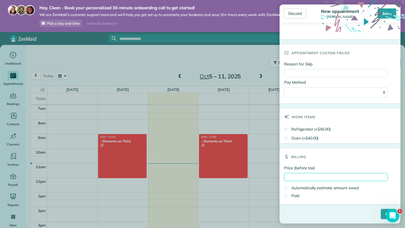
click at [310, 173] on input "Price (before tax)" at bounding box center [336, 177] width 104 height 8
type input "***"
click at [291, 196] on label "Paid" at bounding box center [291, 196] width 15 height 6
drag, startPoint x: 380, startPoint y: 214, endPoint x: 364, endPoint y: 176, distance: 41.1
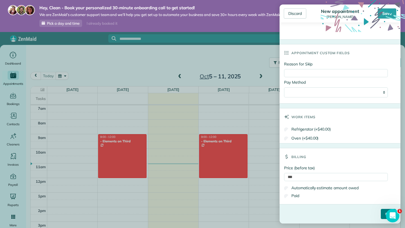
click at [382, 214] on input "****" at bounding box center [387, 214] width 15 height 10
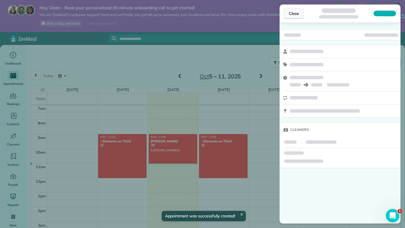
click at [296, 11] on span "Close" at bounding box center [294, 14] width 10 height 6
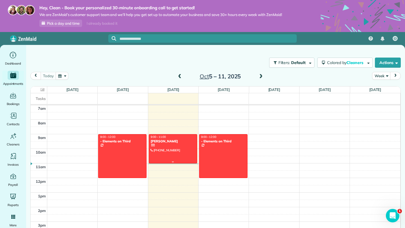
click at [172, 140] on div "Holly Whisnant" at bounding box center [172, 141] width 45 height 4
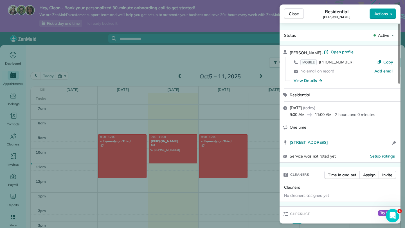
click at [383, 16] on span "Actions" at bounding box center [380, 14] width 13 height 6
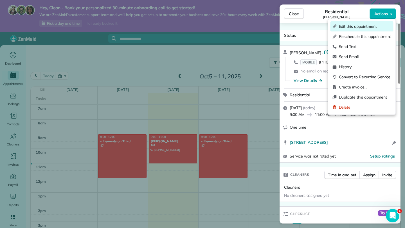
click at [368, 24] on span "Edit this appointment" at bounding box center [365, 27] width 52 height 6
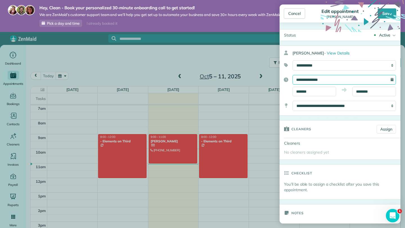
click at [331, 78] on input "**********" at bounding box center [343, 80] width 103 height 10
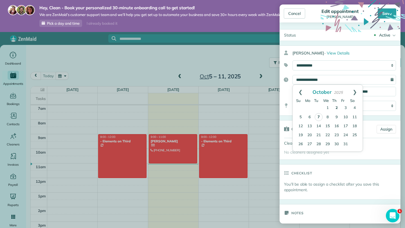
click at [337, 108] on link "2" at bounding box center [336, 108] width 9 height 9
type input "**********"
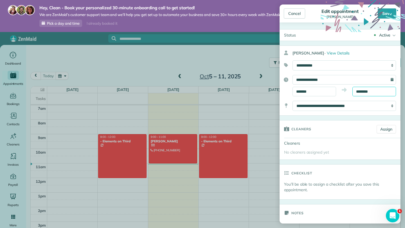
click at [366, 91] on input "********" at bounding box center [374, 92] width 44 height 10
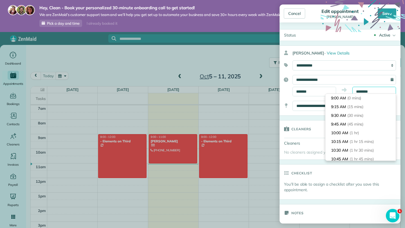
scroll to position [61, 0]
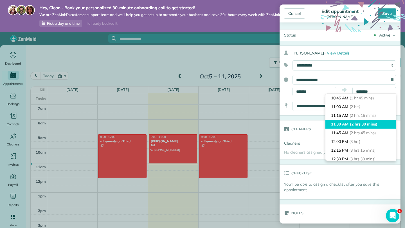
click at [345, 123] on li "11:30 AM (2 hrs 30 mins)" at bounding box center [360, 124] width 70 height 9
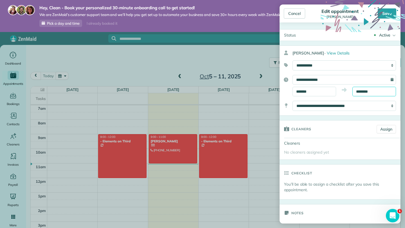
click at [369, 87] on input "********" at bounding box center [374, 92] width 44 height 10
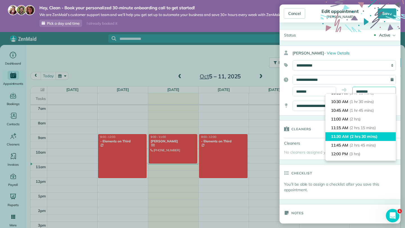
scroll to position [45, 0]
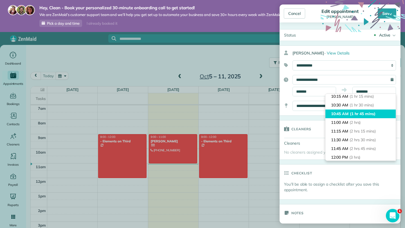
type input "********"
click at [351, 114] on span "(1 hr 45 mins)" at bounding box center [363, 113] width 26 height 5
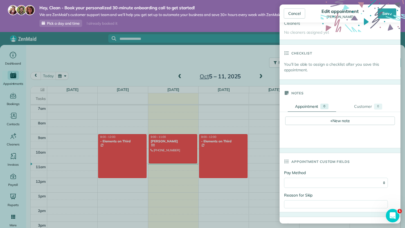
scroll to position [230, 0]
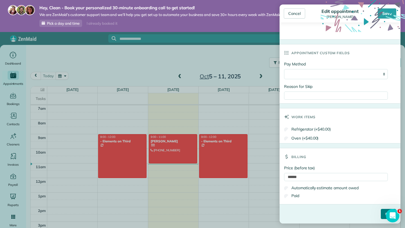
click at [380, 211] on input "****" at bounding box center [387, 214] width 15 height 10
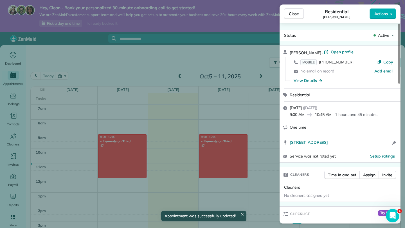
click at [293, 7] on div "Close Residential Holly Whisnant Actions" at bounding box center [339, 13] width 121 height 19
click at [292, 14] on span "Close" at bounding box center [294, 14] width 10 height 6
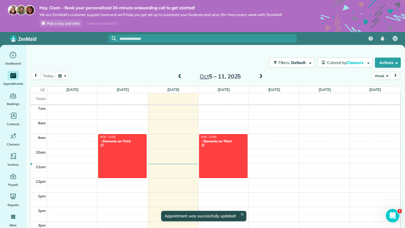
click at [260, 78] on span at bounding box center [261, 76] width 6 height 5
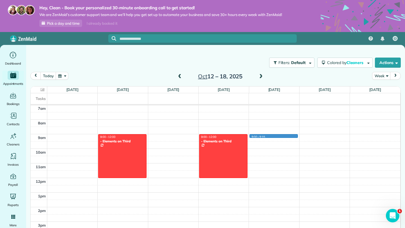
click at [261, 136] on div "12am 1am 2am 3am 4am 5am 6am 7am 8am 9am 10am 11am 12pm 1pm 2pm 3pm 4pm 5pm 6pm…" at bounding box center [215, 178] width 369 height 350
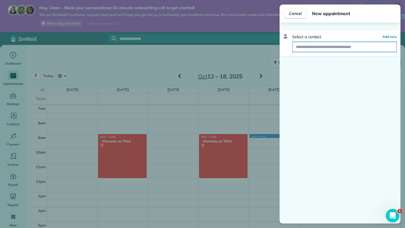
click at [319, 49] on input "text" at bounding box center [344, 47] width 104 height 10
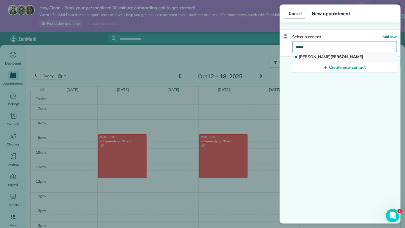
type input "*****"
click at [310, 56] on span "Holly Whisnant" at bounding box center [331, 56] width 64 height 5
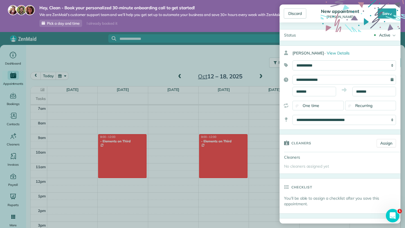
click at [345, 105] on div "Recurring" at bounding box center [370, 106] width 51 height 10
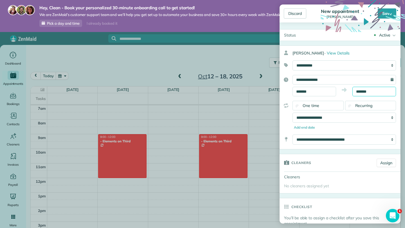
click at [360, 94] on body "Hey, Clean - Book your personalized 30-minute onboarding call to get started! W…" at bounding box center [202, 114] width 405 height 228
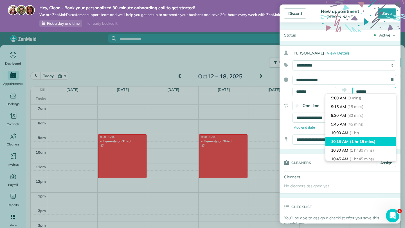
scroll to position [3, 0]
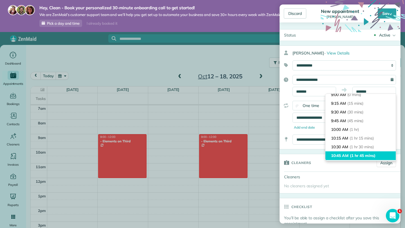
type input "********"
click at [346, 152] on li "10:45 AM (1 hr 45 mins)" at bounding box center [360, 155] width 70 height 9
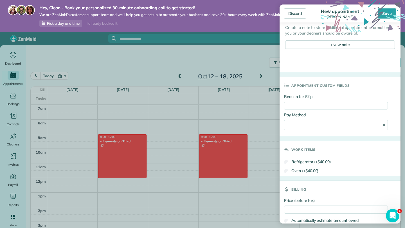
scroll to position [280, 0]
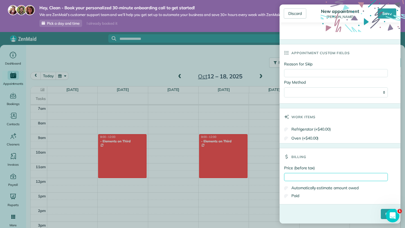
click at [309, 173] on input "Price (before tax)" at bounding box center [336, 177] width 104 height 8
type input "******"
drag, startPoint x: 381, startPoint y: 214, endPoint x: 349, endPoint y: 130, distance: 89.9
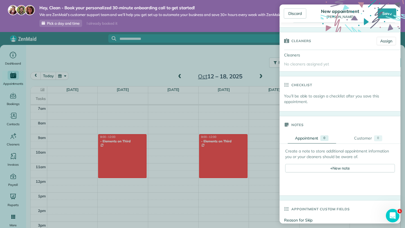
scroll to position [86, 0]
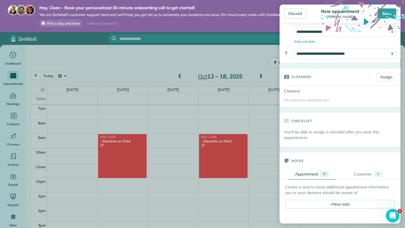
drag, startPoint x: 304, startPoint y: 135, endPoint x: 348, endPoint y: 137, distance: 43.9
click at [346, 137] on p "You’ll be able to assign a checklist after you save this appointment." at bounding box center [342, 134] width 116 height 11
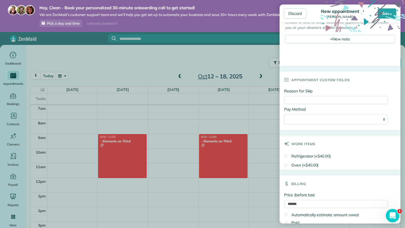
scroll to position [280, 0]
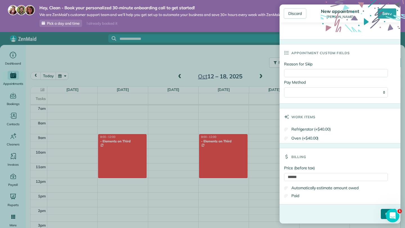
click at [380, 211] on input "****" at bounding box center [387, 214] width 15 height 10
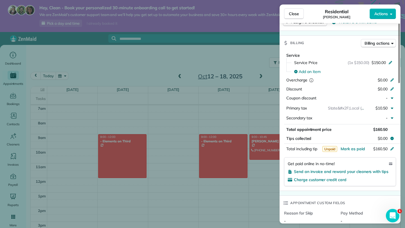
scroll to position [243, 0]
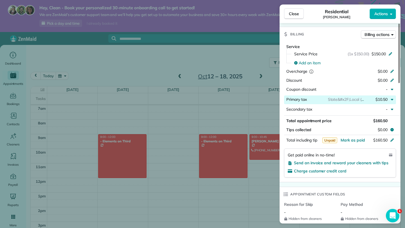
click at [384, 99] on span "$10.50" at bounding box center [381, 99] width 12 height 5
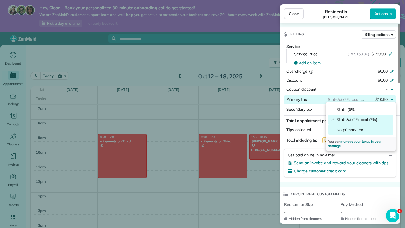
click at [362, 131] on span "No primary tax" at bounding box center [363, 130] width 55 height 6
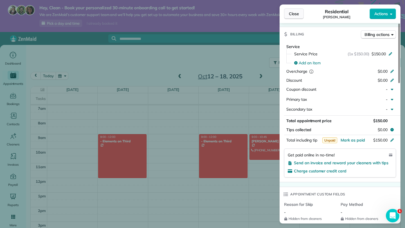
click at [296, 13] on span "Close" at bounding box center [294, 14] width 10 height 6
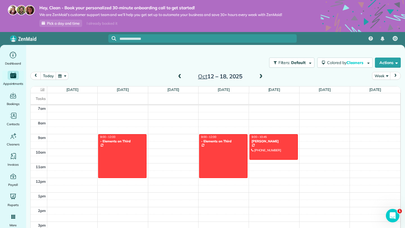
click at [260, 76] on span at bounding box center [261, 76] width 6 height 5
click at [275, 146] on div at bounding box center [273, 147] width 48 height 25
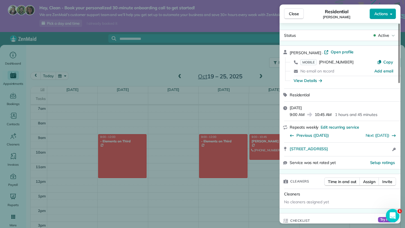
click at [375, 12] on span "Actions" at bounding box center [380, 14] width 13 height 6
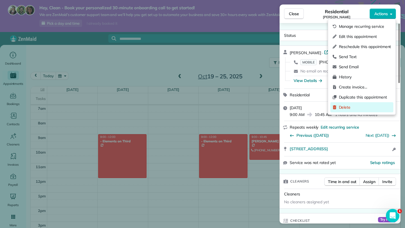
click at [367, 104] on div "Delete" at bounding box center [361, 107] width 63 height 10
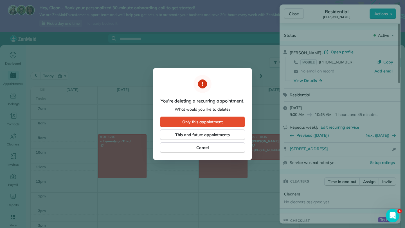
click at [310, 54] on div at bounding box center [202, 114] width 405 height 228
click at [300, 13] on div at bounding box center [202, 114] width 405 height 228
click at [209, 149] on button "Cancel" at bounding box center [202, 147] width 85 height 11
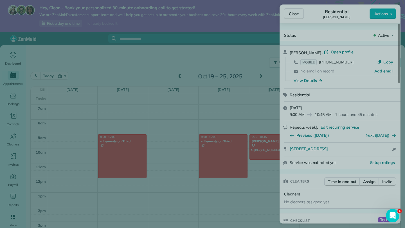
click at [287, 21] on div at bounding box center [202, 114] width 405 height 228
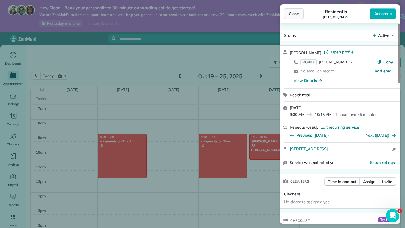
click at [291, 11] on span "Close" at bounding box center [294, 14] width 10 height 6
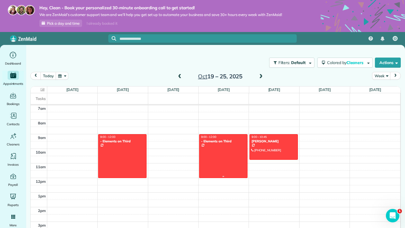
click at [297, 18] on div "Hey, Clean - Book your personalized 30-minute onboarding call to get started! W…" at bounding box center [202, 16] width 405 height 32
click at [183, 76] on div "Oct 19 – 25, 2025" at bounding box center [220, 76] width 90 height 9
click at [182, 76] on div "Oct 19 – 25, 2025" at bounding box center [220, 76] width 90 height 9
click at [181, 76] on span at bounding box center [179, 76] width 6 height 5
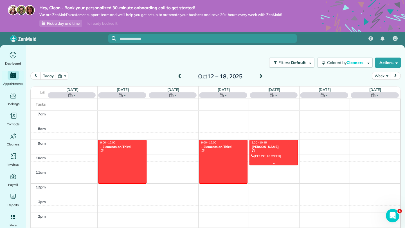
click at [266, 151] on div at bounding box center [273, 152] width 48 height 25
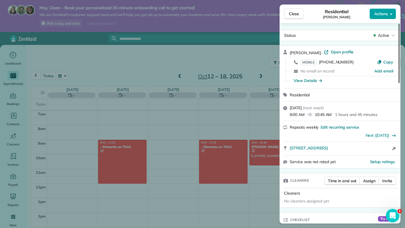
click at [385, 14] on span "Actions" at bounding box center [380, 14] width 13 height 6
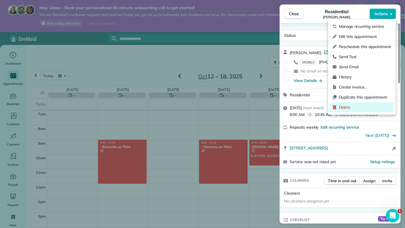
click at [354, 106] on span "Delete" at bounding box center [365, 108] width 52 height 6
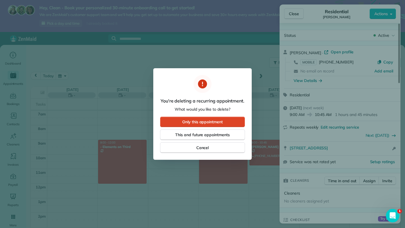
click at [214, 124] on span "Only this appointment" at bounding box center [202, 122] width 40 height 6
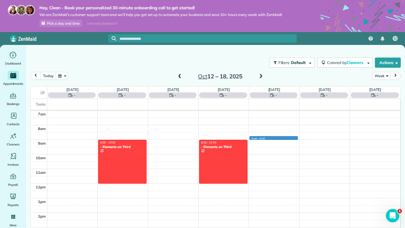
click at [262, 140] on td at bounding box center [223, 143] width 353 height 7
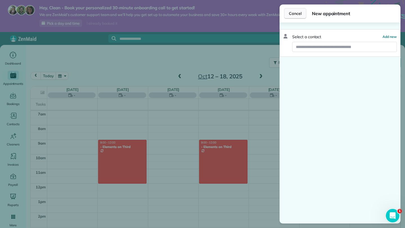
click at [299, 13] on span "Cancel" at bounding box center [295, 14] width 13 height 6
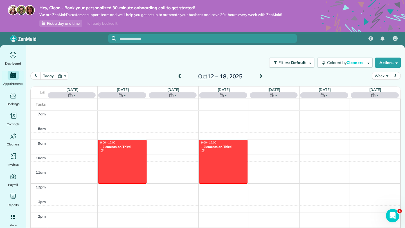
click at [256, 142] on div "12am 1am 2am 3am 4am 5am 6am 7am 8am 9am 10am 11am 12pm 1pm 2pm 3pm 4pm 5pm 6pm…" at bounding box center [215, 183] width 369 height 350
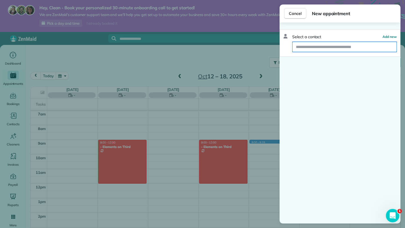
click at [338, 45] on input "text" at bounding box center [344, 47] width 104 height 10
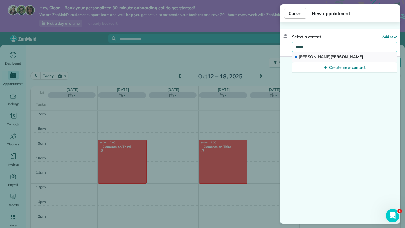
type input "*****"
click at [331, 58] on button "Holly Whisnant" at bounding box center [344, 57] width 105 height 10
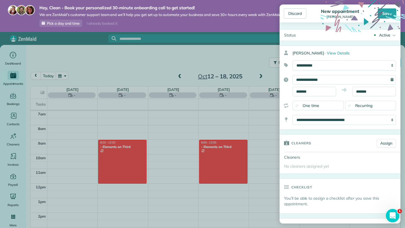
click at [352, 108] on div "Recurring" at bounding box center [370, 106] width 51 height 10
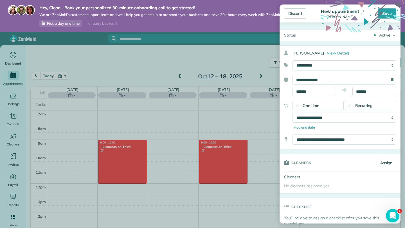
click at [325, 123] on div "**********" at bounding box center [339, 115] width 121 height 29
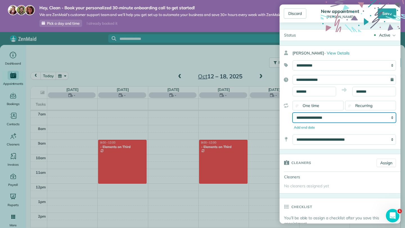
click at [327, 119] on select "**********" at bounding box center [343, 118] width 103 height 10
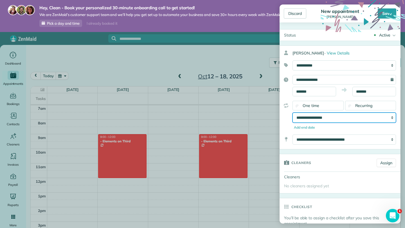
select select "**********"
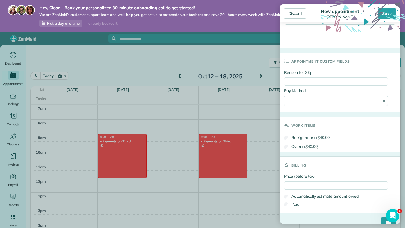
scroll to position [273, 0]
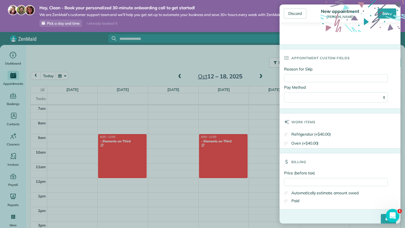
click at [325, 178] on div "Price (before tax) Automatically estimate amount owed Paid" at bounding box center [339, 189] width 121 height 39
click at [322, 181] on input "Price (before tax)" at bounding box center [336, 182] width 104 height 8
type input "******"
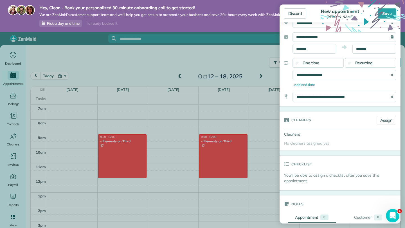
scroll to position [0, 0]
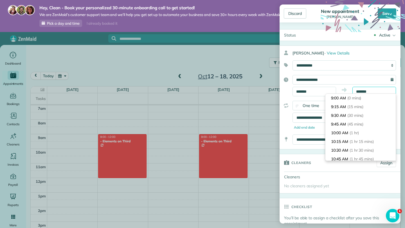
click at [363, 92] on input "*******" at bounding box center [374, 92] width 44 height 10
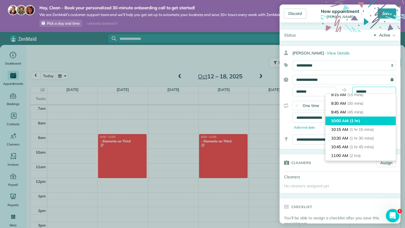
scroll to position [19, 0]
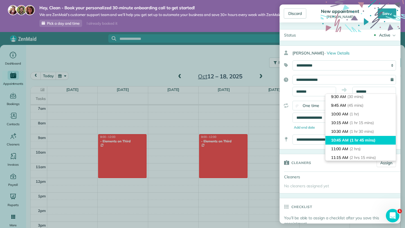
type input "********"
click at [349, 137] on li "10:45 AM (1 hr 45 mins)" at bounding box center [360, 140] width 70 height 9
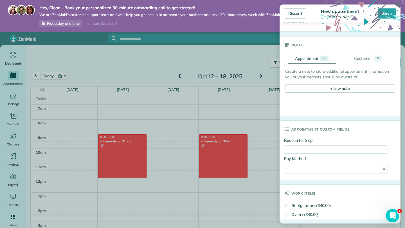
scroll to position [280, 0]
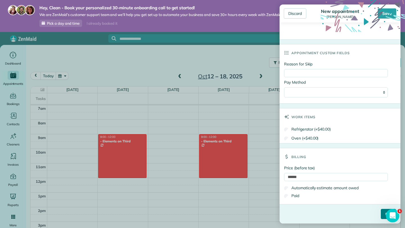
click at [383, 214] on input "****" at bounding box center [387, 214] width 15 height 10
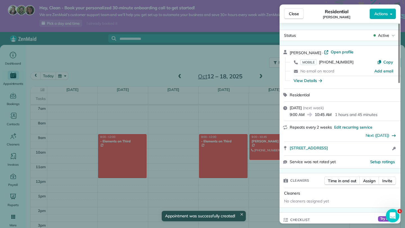
click at [297, 7] on div "Close Residential Holly Whisnant Actions" at bounding box center [339, 13] width 121 height 19
click at [294, 15] on span "Close" at bounding box center [294, 14] width 10 height 6
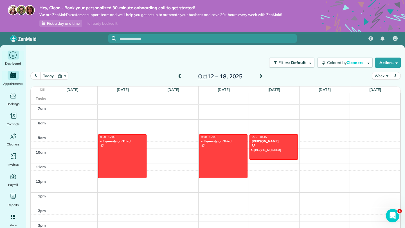
click at [12, 58] on icon "Main" at bounding box center [13, 55] width 9 height 8
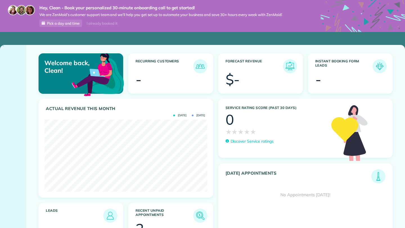
scroll to position [72, 162]
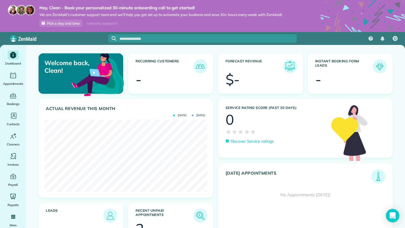
click at [291, 67] on img at bounding box center [289, 66] width 13 height 13
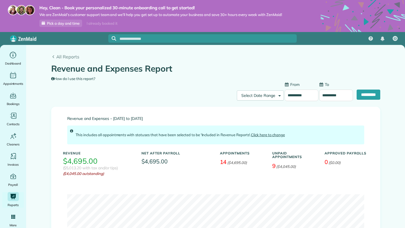
type input "**********"
click at [14, 57] on icon "Main" at bounding box center [13, 55] width 9 height 8
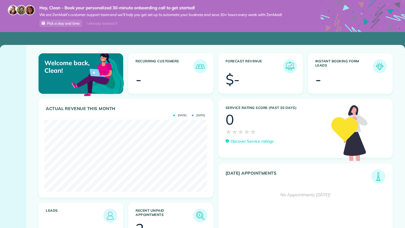
scroll to position [72, 162]
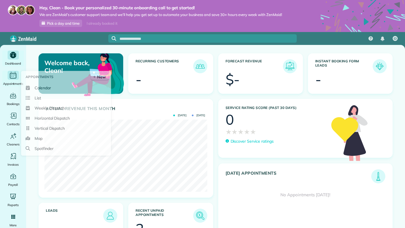
click at [15, 77] on icon "Main" at bounding box center [13, 75] width 8 height 8
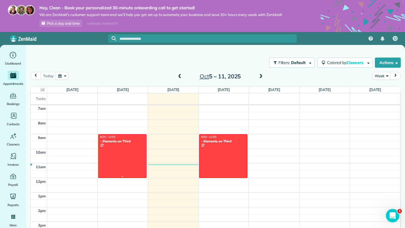
click at [111, 147] on div at bounding box center [122, 156] width 48 height 43
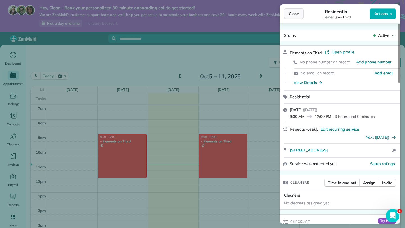
click at [298, 13] on span "Close" at bounding box center [294, 14] width 10 height 6
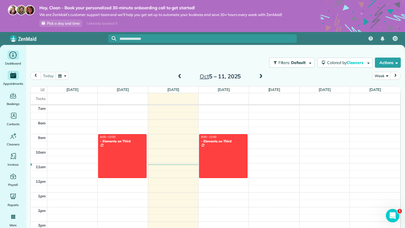
click at [13, 61] on span "Dashboard" at bounding box center [13, 64] width 16 height 6
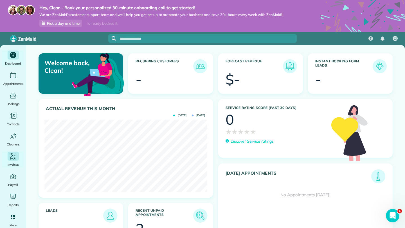
click at [14, 159] on icon "Main" at bounding box center [13, 156] width 8 height 8
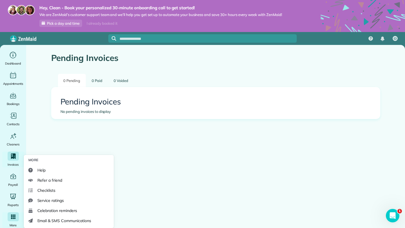
click at [9, 217] on div "Main" at bounding box center [13, 216] width 11 height 9
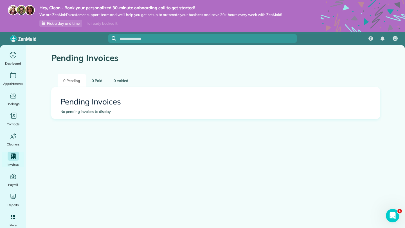
click at [63, 138] on div "Pending Invoices 0 Pending 0 Paid 0 Voided Pending Invoices No pending invoices…" at bounding box center [215, 103] width 337 height 116
click at [13, 56] on icon "Main" at bounding box center [12, 55] width 1 height 4
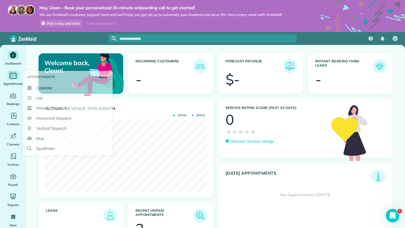
click at [14, 77] on icon "Main" at bounding box center [13, 75] width 9 height 8
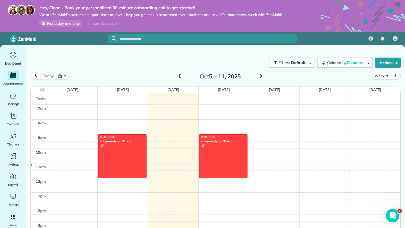
click at [180, 78] on span at bounding box center [179, 76] width 6 height 5
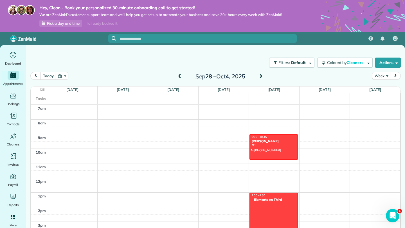
click at [276, 202] on div at bounding box center [273, 218] width 48 height 51
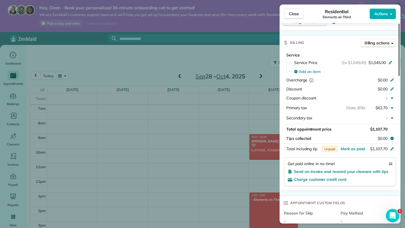
scroll to position [239, 0]
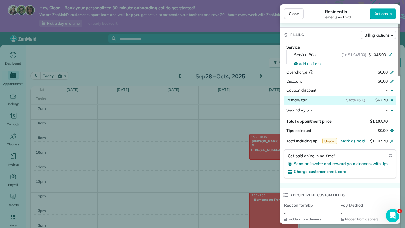
click at [361, 97] on span "State (6%)" at bounding box center [355, 99] width 19 height 5
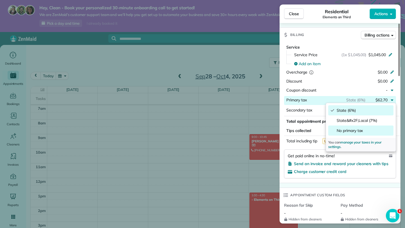
click at [355, 128] on span "No primary tax" at bounding box center [363, 131] width 55 height 6
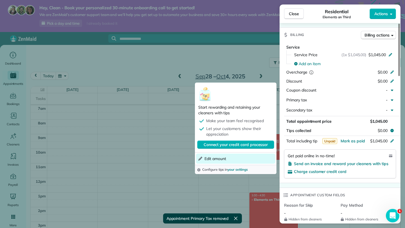
click at [229, 156] on button "Edit amount" at bounding box center [235, 159] width 79 height 10
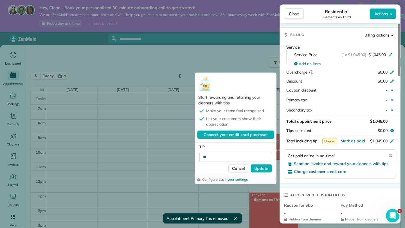
click at [240, 171] on span "Cancel" at bounding box center [238, 169] width 13 height 6
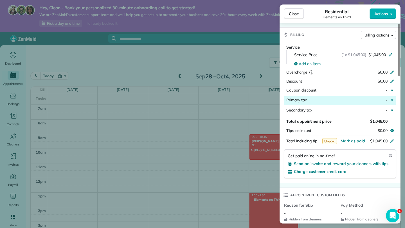
click at [390, 98] on icon "button" at bounding box center [391, 100] width 4 height 4
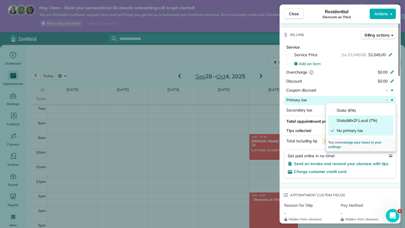
click at [375, 120] on span "State&#x2F;Local (7%)" at bounding box center [363, 121] width 55 height 6
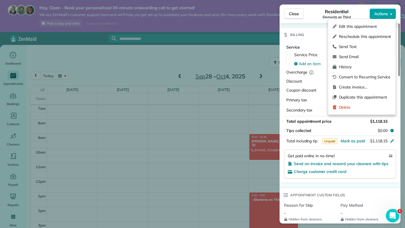
click at [385, 18] on button "Actions" at bounding box center [382, 13] width 26 height 11
click at [321, 23] on div "Status Active Elements on Third · Open profile No phone number on record Add ph…" at bounding box center [339, 167] width 121 height 752
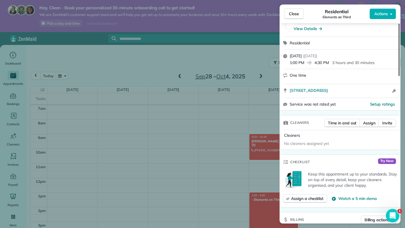
scroll to position [0, 0]
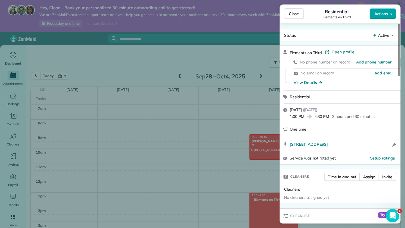
click at [389, 18] on button "Actions" at bounding box center [382, 13] width 26 height 11
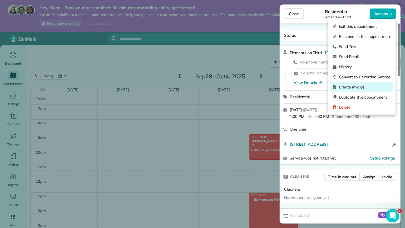
click at [362, 83] on div "Create invoice…" at bounding box center [361, 87] width 63 height 10
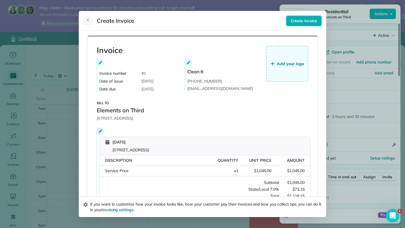
click at [89, 22] on span "Close" at bounding box center [87, 21] width 4 height 6
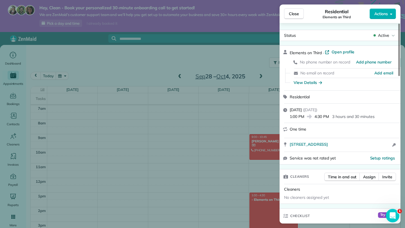
click at [326, 74] on span "No email on record" at bounding box center [317, 73] width 34 height 5
click at [376, 71] on span "Add email" at bounding box center [383, 73] width 19 height 6
click at [296, 10] on button "Close" at bounding box center [294, 13] width 20 height 11
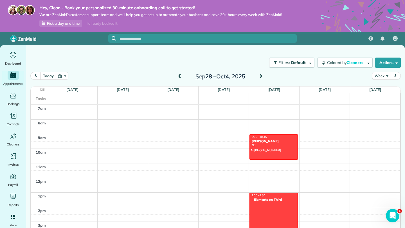
click at [256, 80] on div "[DATE] – [DATE]" at bounding box center [220, 76] width 90 height 9
click at [261, 79] on span at bounding box center [261, 76] width 6 height 5
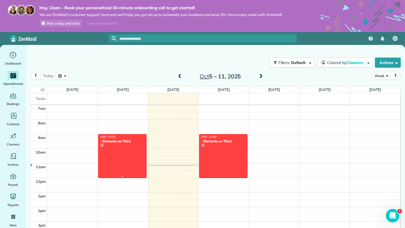
click at [118, 148] on div at bounding box center [122, 156] width 48 height 43
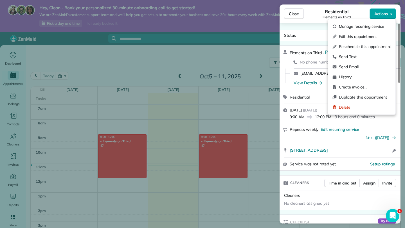
click at [384, 16] on span "Actions" at bounding box center [380, 14] width 13 height 6
click at [358, 86] on span "Create invoice…" at bounding box center [365, 87] width 52 height 6
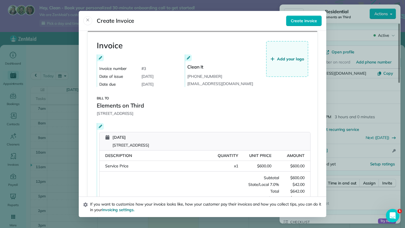
scroll to position [3, 0]
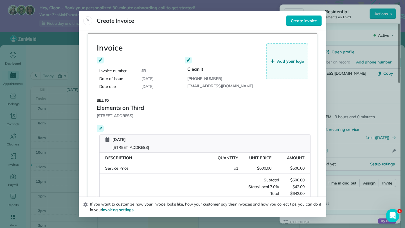
click at [148, 172] on div "Service Price Quantity: x 1 Unit Price: $600.00 Amount: $600.00" at bounding box center [204, 168] width 210 height 11
click at [102, 126] on div at bounding box center [202, 114] width 405 height 228
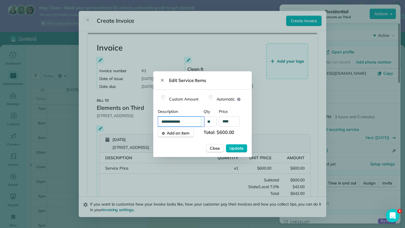
click at [186, 123] on input "**********" at bounding box center [181, 122] width 46 height 10
type input "*"
click at [184, 121] on input "**********" at bounding box center [183, 122] width 51 height 10
click at [171, 121] on input "**********" at bounding box center [183, 122] width 51 height 10
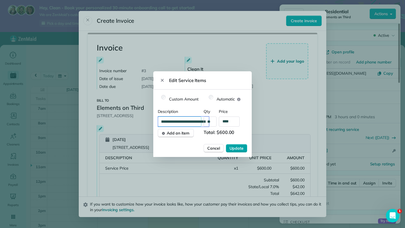
type input "**********"
click at [232, 146] on span "Update" at bounding box center [236, 149] width 14 height 6
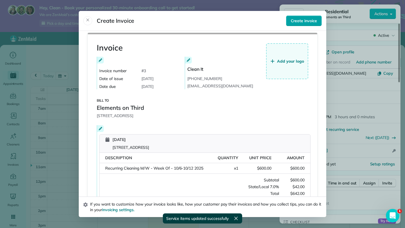
click at [303, 20] on span "Create invoice" at bounding box center [304, 21] width 26 height 6
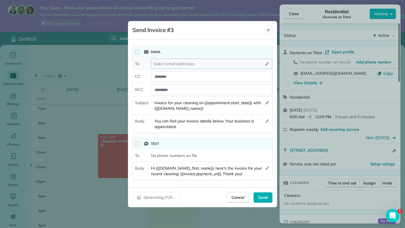
click at [206, 64] on div "Select email addresses" at bounding box center [211, 64] width 121 height 10
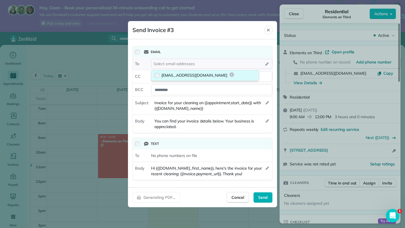
click at [204, 75] on span "dnichols@stewardandhelm.com" at bounding box center [194, 75] width 66 height 6
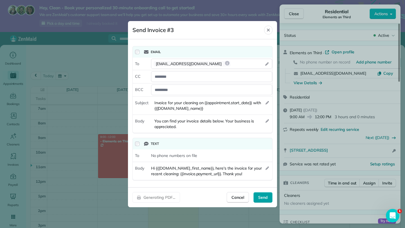
click at [258, 194] on div "Send" at bounding box center [262, 197] width 19 height 11
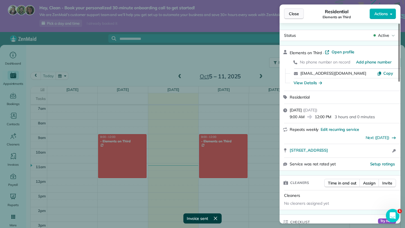
click at [297, 13] on span "Close" at bounding box center [294, 14] width 10 height 6
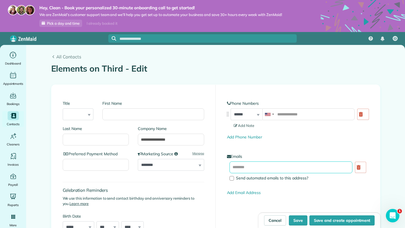
click at [264, 170] on input "text" at bounding box center [290, 168] width 123 height 12
click at [260, 177] on span "Send automated emails to this address?" at bounding box center [272, 178] width 72 height 5
click at [276, 171] on input "text" at bounding box center [290, 168] width 123 height 12
click at [279, 167] on input "text" at bounding box center [290, 168] width 123 height 12
paste input "**********"
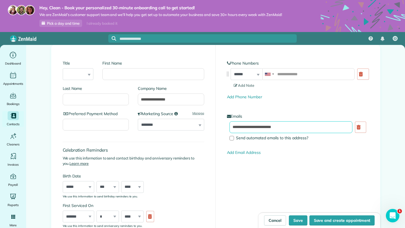
scroll to position [46, 0]
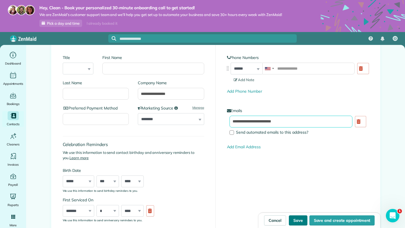
type input "**********"
click at [295, 222] on button "Save" at bounding box center [298, 220] width 19 height 10
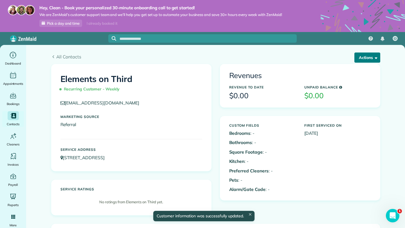
click at [364, 59] on button "Actions" at bounding box center [367, 58] width 26 height 10
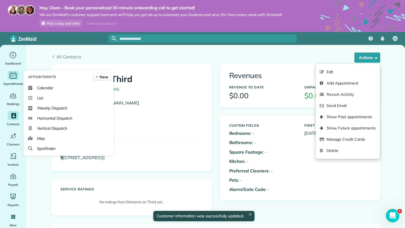
click at [16, 78] on icon "Main" at bounding box center [13, 75] width 9 height 8
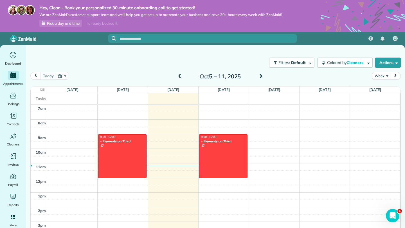
click at [179, 78] on span at bounding box center [179, 76] width 6 height 5
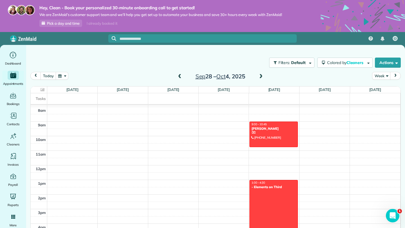
scroll to position [133, 0]
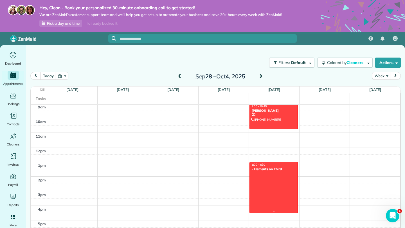
click at [267, 189] on div at bounding box center [273, 187] width 48 height 51
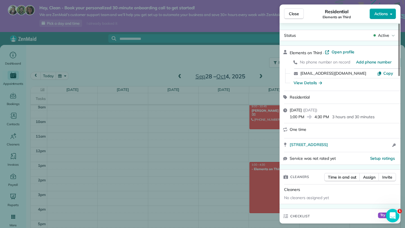
click at [379, 11] on span "Actions" at bounding box center [380, 14] width 13 height 6
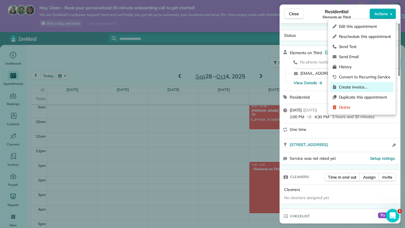
click at [350, 83] on div "Create invoice…" at bounding box center [361, 87] width 63 height 10
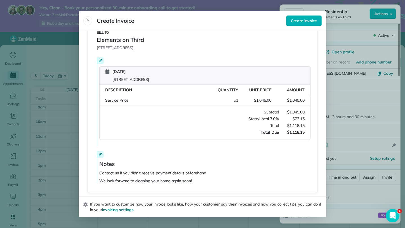
scroll to position [71, 0]
click at [302, 20] on span "Create invoice" at bounding box center [304, 21] width 26 height 6
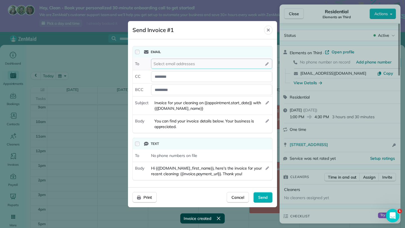
click at [207, 63] on div "Select email addresses" at bounding box center [211, 64] width 121 height 10
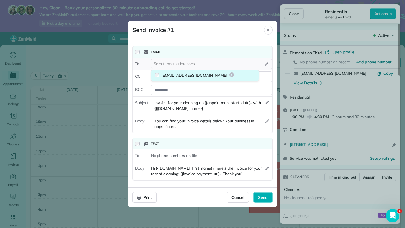
click at [200, 77] on span "[EMAIL_ADDRESS][DOMAIN_NAME]" at bounding box center [194, 75] width 66 height 6
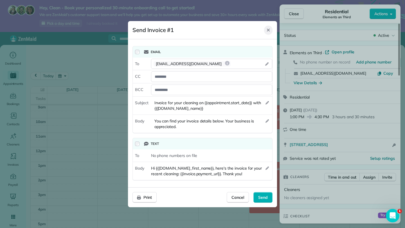
click at [269, 30] on icon "Close" at bounding box center [268, 30] width 4 height 4
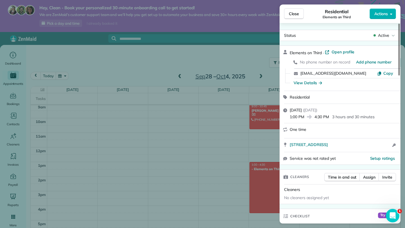
click at [373, 21] on div "Close Residential Elements on Third Actions" at bounding box center [339, 13] width 121 height 19
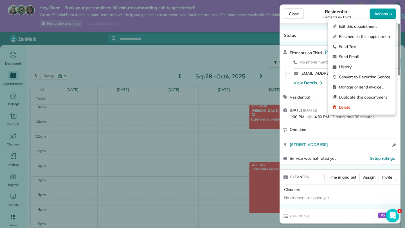
click at [377, 14] on span "Actions" at bounding box center [380, 14] width 13 height 6
click at [357, 84] on span "Manage or send invoice…" at bounding box center [365, 87] width 52 height 6
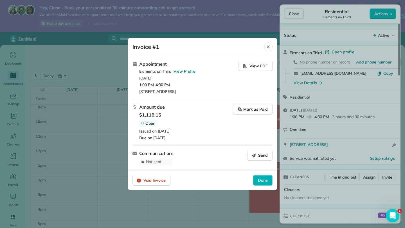
click at [148, 118] on span "$1,118.15" at bounding box center [186, 115] width 94 height 7
click at [147, 122] on span "Open" at bounding box center [150, 123] width 10 height 5
click at [134, 111] on div "Amount due $1,118.15 Open Issued on 10/07/2025 Due on 10/14/2025" at bounding box center [182, 122] width 100 height 37
click at [269, 45] on icon "Close" at bounding box center [268, 47] width 4 height 4
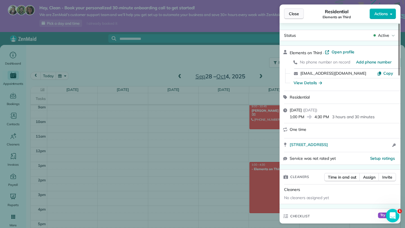
click at [294, 18] on button "Close" at bounding box center [294, 13] width 20 height 11
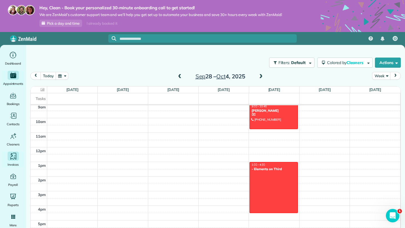
click at [17, 156] on icon "Main" at bounding box center [13, 156] width 8 height 8
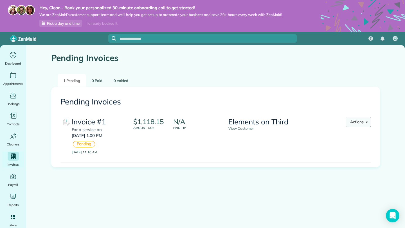
click at [351, 122] on button "Actions" at bounding box center [357, 122] width 25 height 10
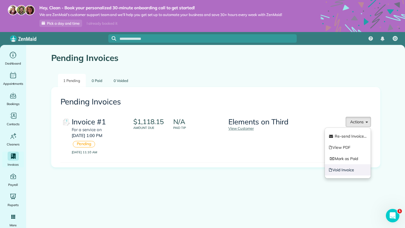
click at [340, 168] on link "Void Invoice" at bounding box center [348, 169] width 46 height 11
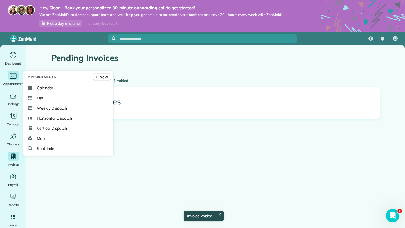
click at [16, 74] on icon "Main" at bounding box center [13, 75] width 9 height 8
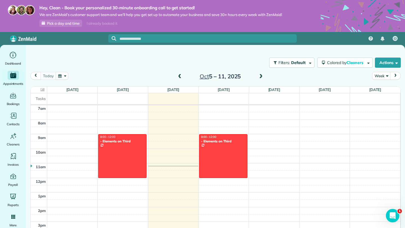
click at [180, 78] on span at bounding box center [179, 76] width 6 height 5
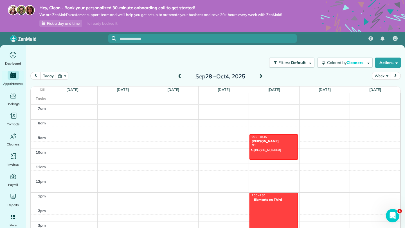
click at [259, 202] on div at bounding box center [273, 218] width 48 height 51
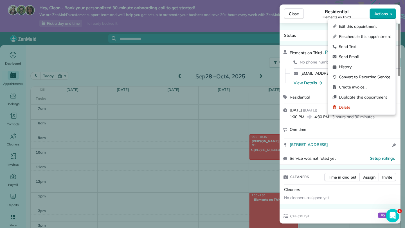
click at [389, 16] on button "Actions" at bounding box center [382, 13] width 26 height 11
click at [355, 89] on span "Create invoice…" at bounding box center [365, 87] width 52 height 6
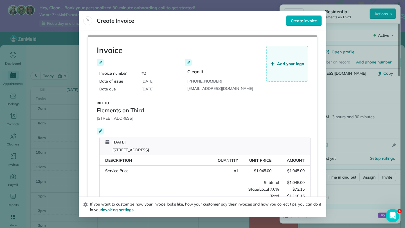
scroll to position [71, 0]
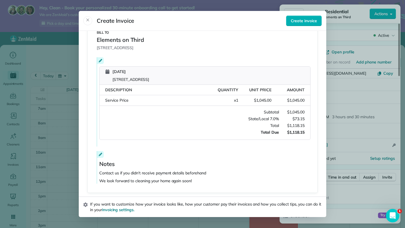
click at [97, 60] on div at bounding box center [100, 60] width 7 height 7
click at [99, 60] on div at bounding box center [202, 114] width 405 height 228
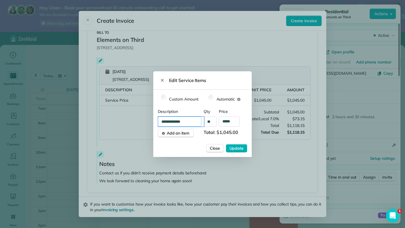
click at [174, 124] on input "**********" at bounding box center [181, 122] width 46 height 10
type input "**********"
click at [237, 147] on span "Update" at bounding box center [236, 149] width 14 height 6
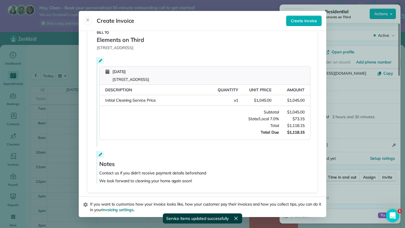
scroll to position [69, 0]
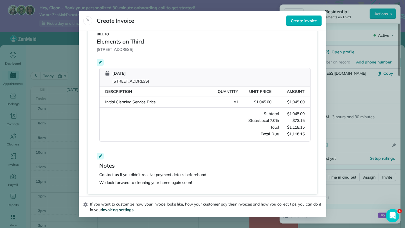
click at [125, 210] on span "invoicing settings." at bounding box center [118, 209] width 32 height 5
click at [296, 24] on button "Create invoice" at bounding box center [304, 20] width 36 height 11
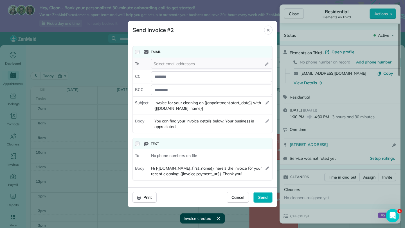
click at [199, 69] on div "To Select email addresses" at bounding box center [202, 64] width 139 height 13
click at [199, 67] on div "Select email addresses" at bounding box center [211, 64] width 121 height 10
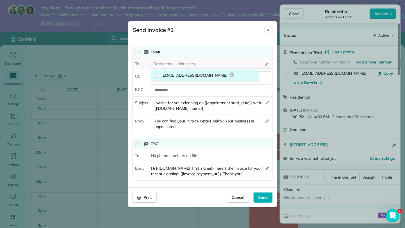
click at [196, 73] on span "dnichols@stewardandhelm.com" at bounding box center [194, 75] width 66 height 6
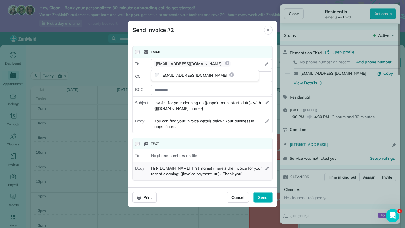
click at [186, 171] on span "Hi {{invoice.contact_first_name}}, here's the invoice for your recent cleaning:…" at bounding box center [208, 170] width 114 height 11
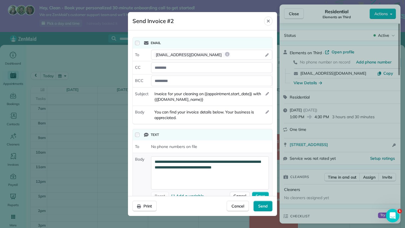
click at [258, 207] on span "Send" at bounding box center [263, 206] width 10 height 6
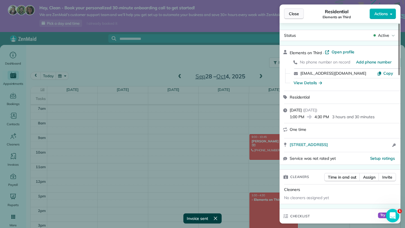
click at [297, 14] on span "Close" at bounding box center [294, 14] width 10 height 6
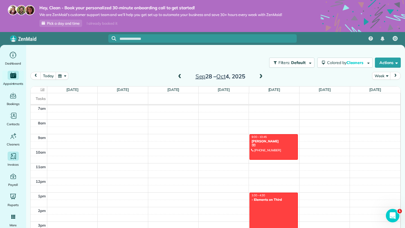
click at [14, 160] on icon "Main" at bounding box center [13, 156] width 7 height 7
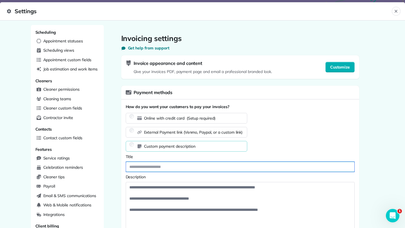
click at [159, 167] on input at bounding box center [240, 167] width 228 height 10
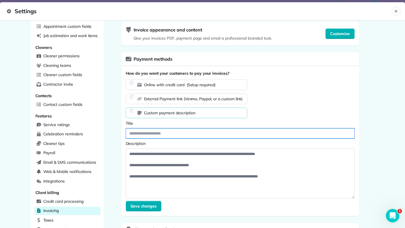
scroll to position [35, 0]
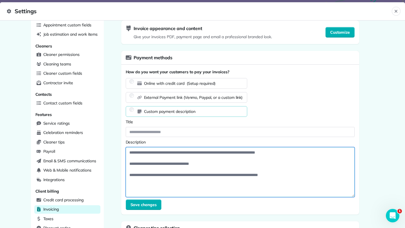
drag, startPoint x: 252, startPoint y: 184, endPoint x: 139, endPoint y: 124, distance: 128.3
click at [139, 124] on div "Title Description" at bounding box center [240, 158] width 229 height 78
click at [180, 183] on textarea at bounding box center [240, 172] width 229 height 50
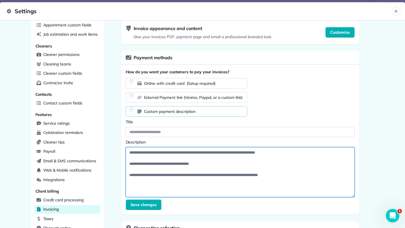
click at [180, 183] on textarea at bounding box center [240, 172] width 229 height 50
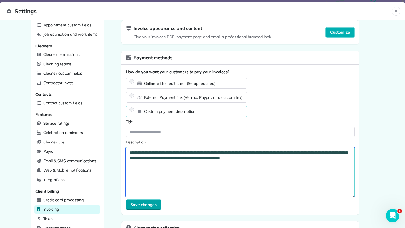
type textarea "**********"
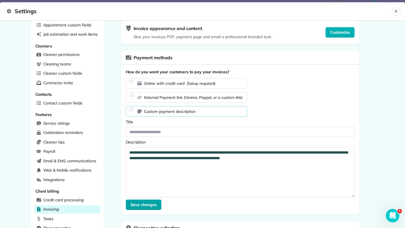
click at [149, 208] on button "Save changes" at bounding box center [144, 204] width 36 height 11
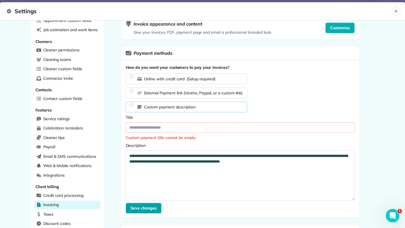
scroll to position [40, 0]
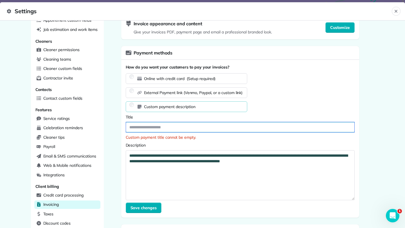
click at [163, 126] on input at bounding box center [240, 127] width 228 height 10
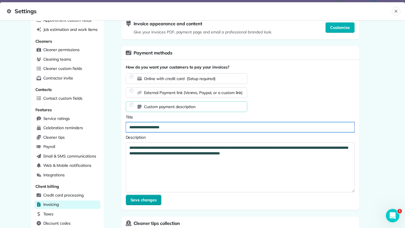
type input "**********"
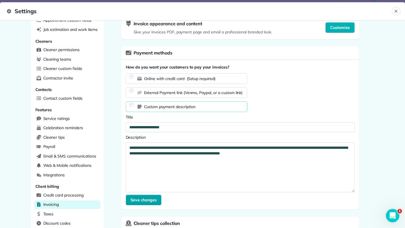
click at [136, 203] on button "Save changes" at bounding box center [144, 200] width 36 height 11
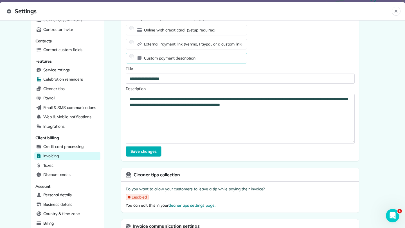
scroll to position [135, 0]
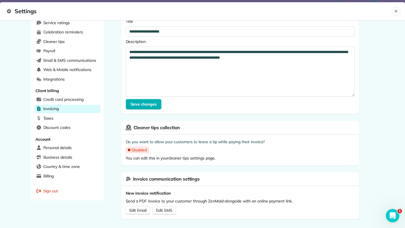
click at [177, 157] on link "cleaner tips settings page." at bounding box center [191, 158] width 47 height 5
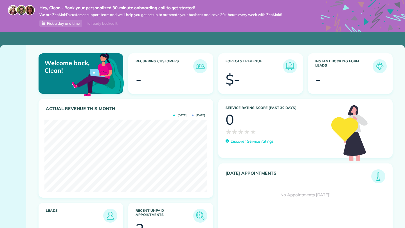
scroll to position [72, 162]
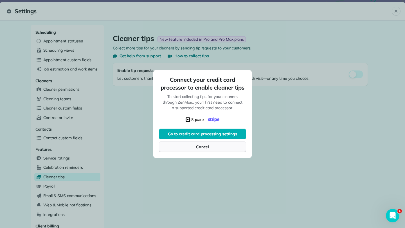
click at [208, 143] on button "Cancel" at bounding box center [202, 147] width 87 height 11
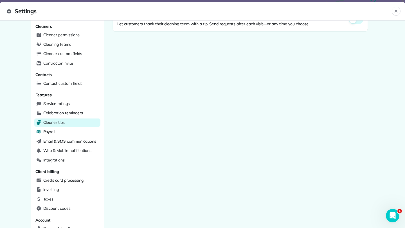
scroll to position [79, 0]
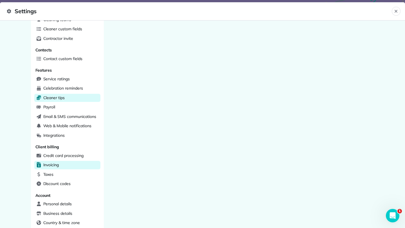
click at [57, 162] on span "Invoicing" at bounding box center [51, 165] width 16 height 6
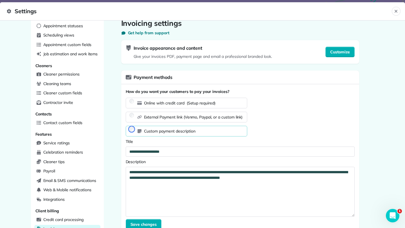
scroll to position [17, 0]
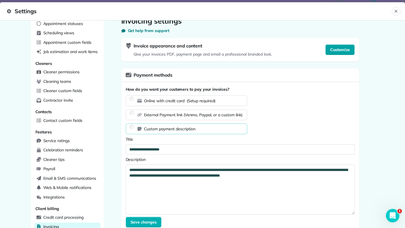
click at [330, 50] on span "Customize" at bounding box center [340, 50] width 20 height 6
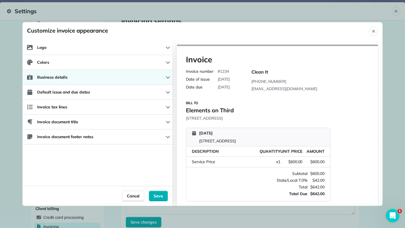
click at [77, 73] on button "Business details" at bounding box center [97, 77] width 150 height 15
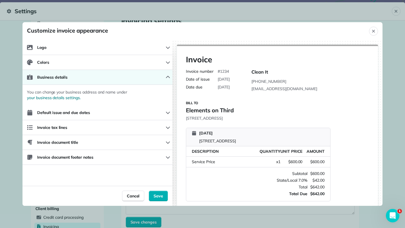
click at [77, 74] on button "Business details" at bounding box center [97, 77] width 150 height 15
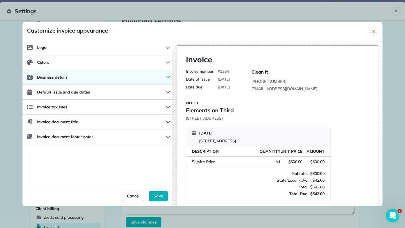
click at [76, 78] on button "Business details" at bounding box center [97, 77] width 150 height 15
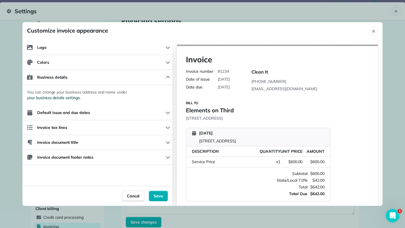
click at [58, 98] on span "your business details settings." at bounding box center [54, 98] width 54 height 6
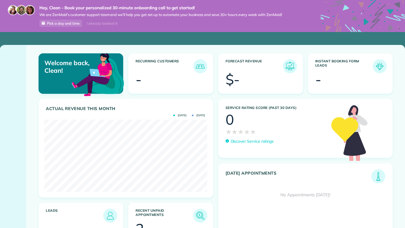
scroll to position [72, 162]
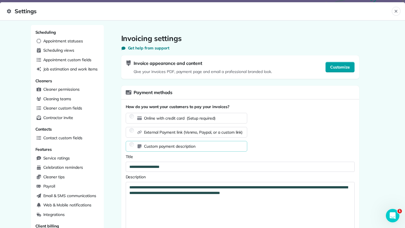
click at [332, 68] on span "Customize" at bounding box center [340, 67] width 20 height 6
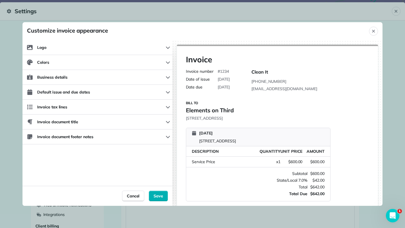
click at [277, 99] on div "Invoice Invoice number # 1234 Date of issue October 7, 2025 Date due October 14…" at bounding box center [277, 152] width 201 height 214
click at [219, 86] on span "October 14, 2025" at bounding box center [223, 87] width 12 height 6
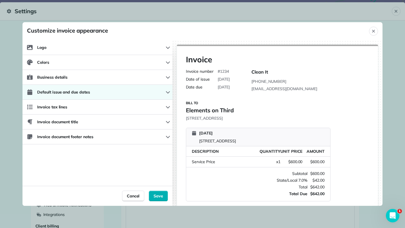
click at [101, 93] on button "Default issue and due dates" at bounding box center [97, 92] width 150 height 15
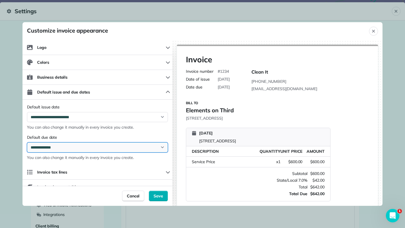
click at [68, 148] on select "**********" at bounding box center [97, 147] width 141 height 10
select select "**"
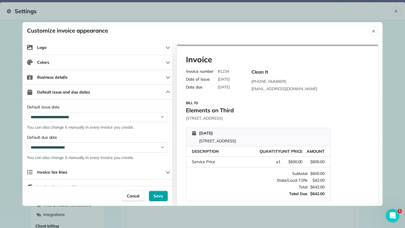
click at [156, 200] on button "Save" at bounding box center [158, 196] width 19 height 11
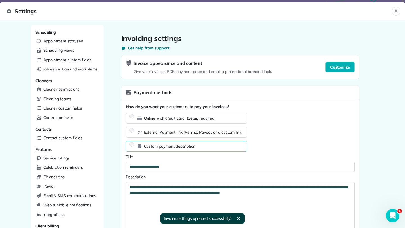
scroll to position [135, 0]
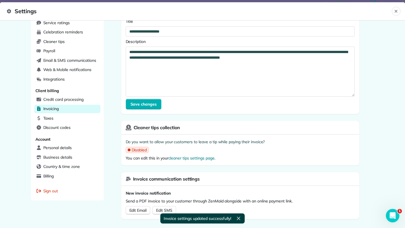
click at [161, 105] on div "Save changes" at bounding box center [240, 104] width 229 height 11
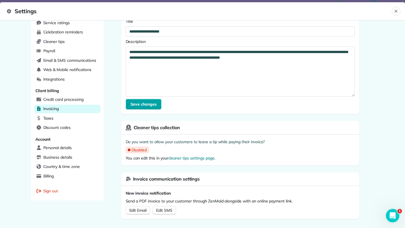
click at [153, 103] on span "Save changes" at bounding box center [143, 104] width 26 height 6
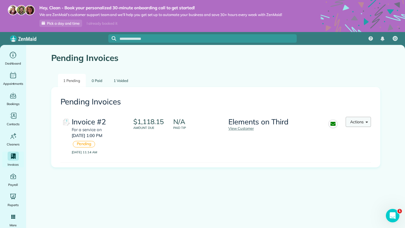
click at [353, 125] on button "Actions" at bounding box center [357, 122] width 25 height 10
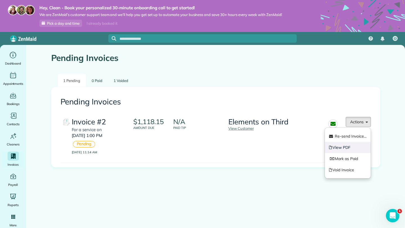
click at [348, 145] on link "View PDF" at bounding box center [348, 147] width 46 height 11
